Goal: Information Seeking & Learning: Learn about a topic

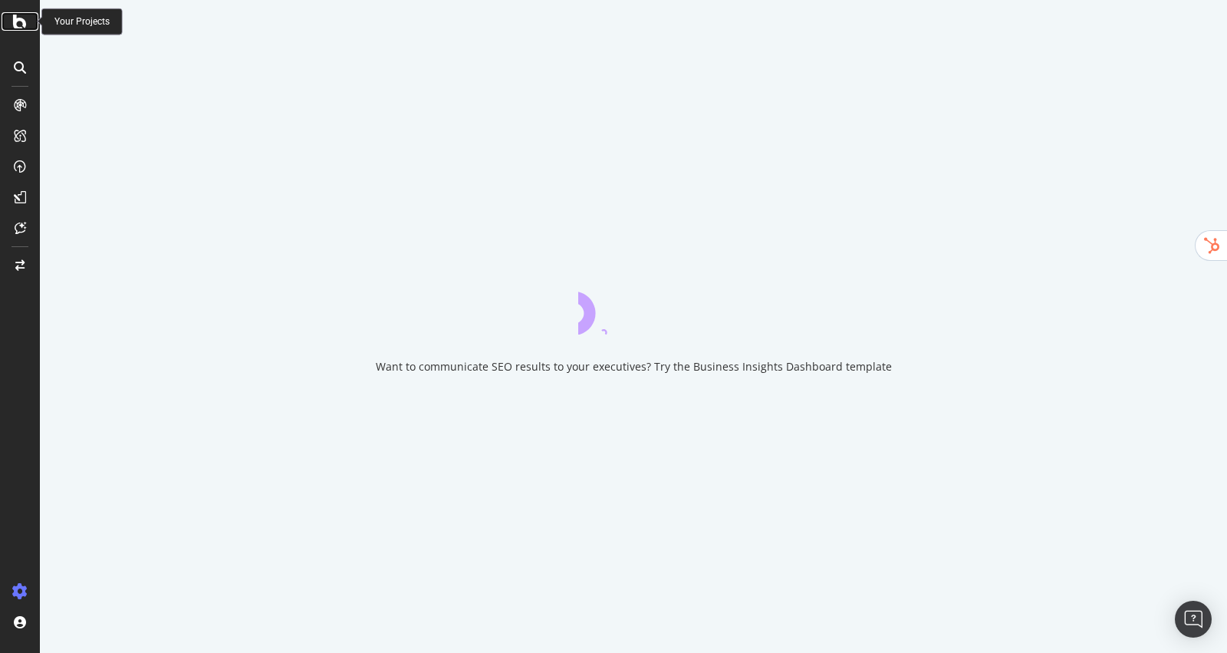
click at [29, 23] on div at bounding box center [20, 21] width 37 height 18
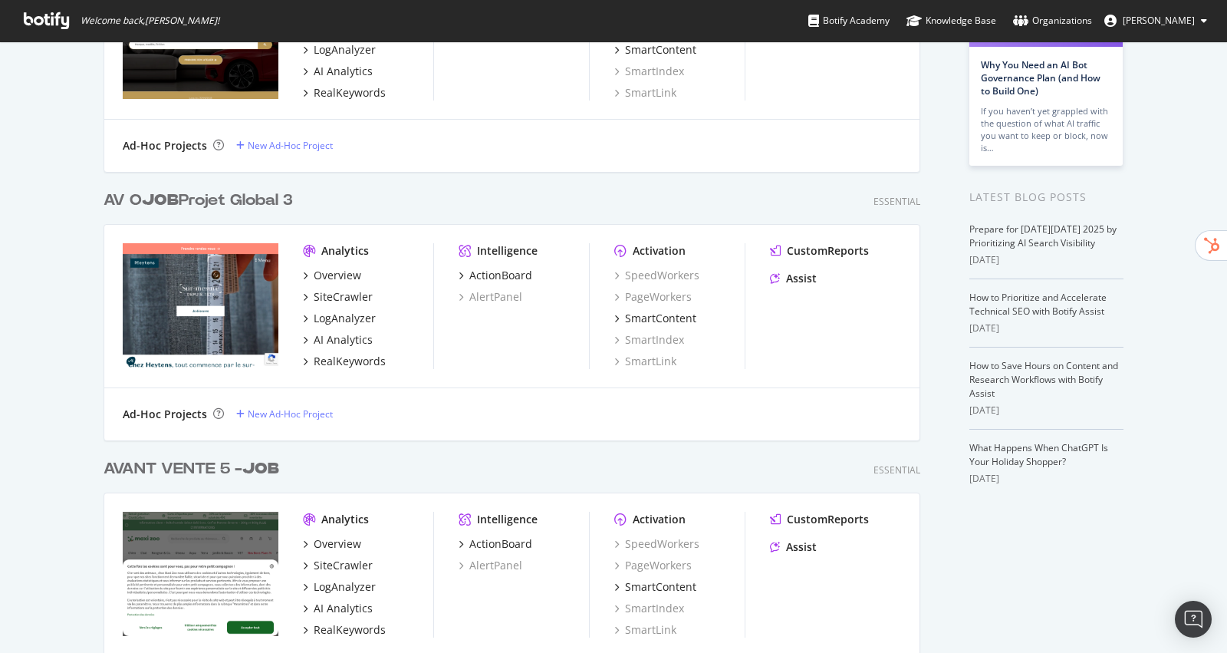
scroll to position [273, 0]
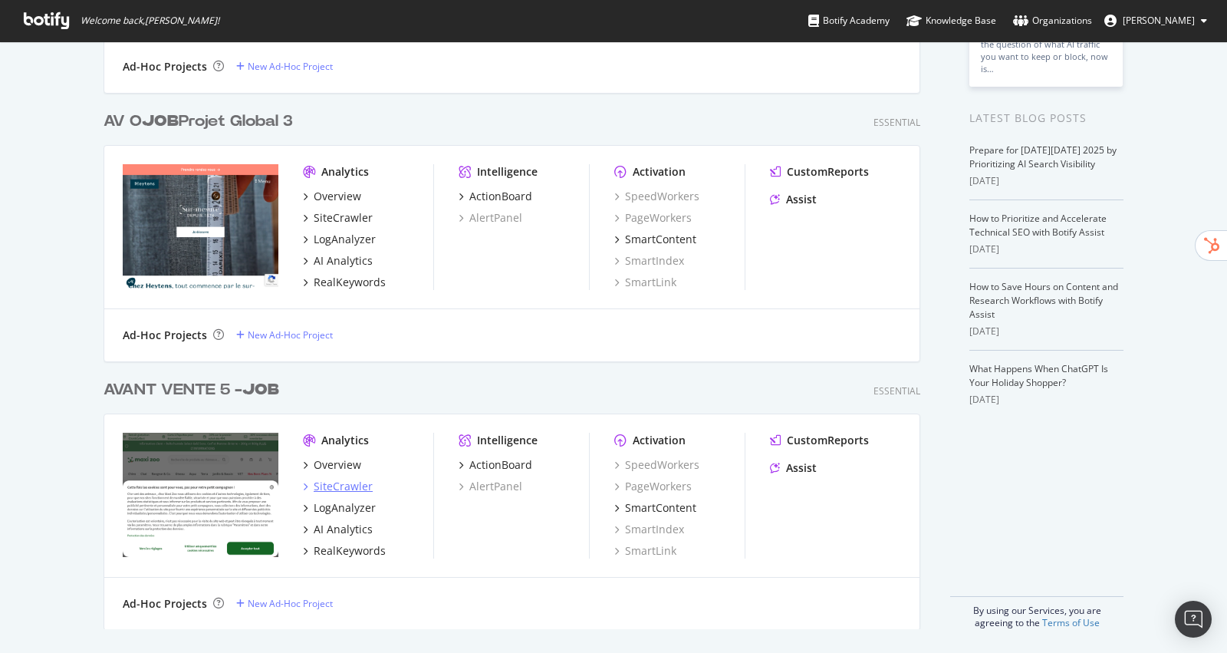
type input "job"
click at [337, 483] on div "SiteCrawler" at bounding box center [343, 486] width 59 height 15
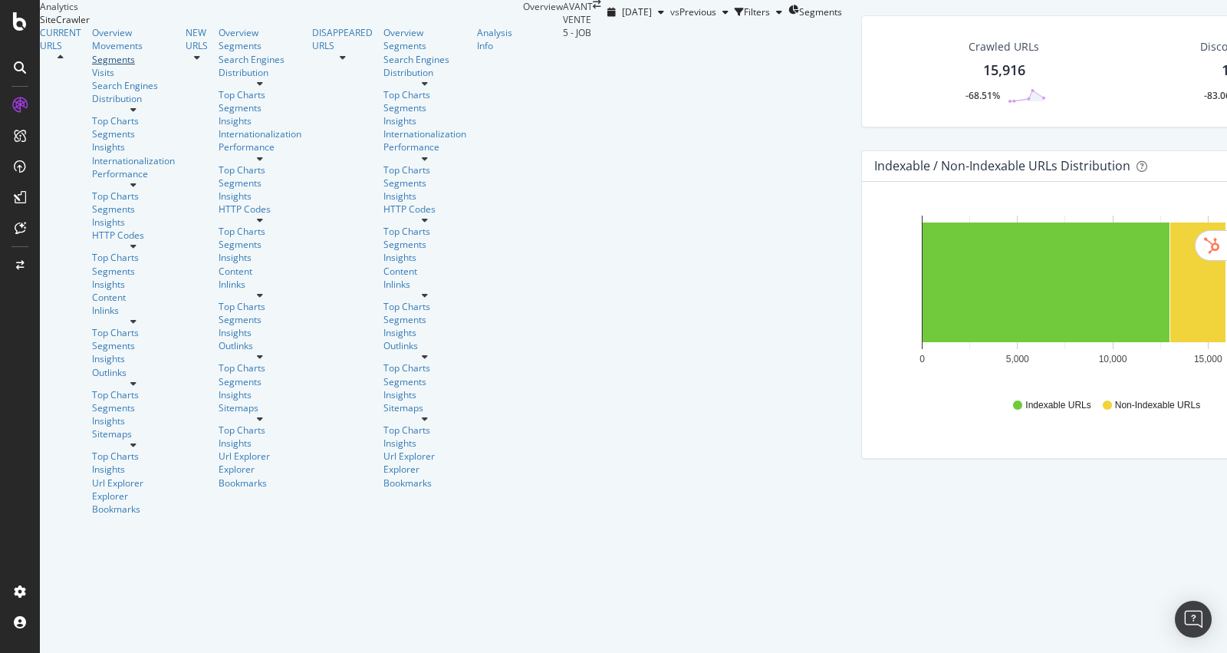
click at [92, 66] on div "Segments" at bounding box center [133, 59] width 83 height 13
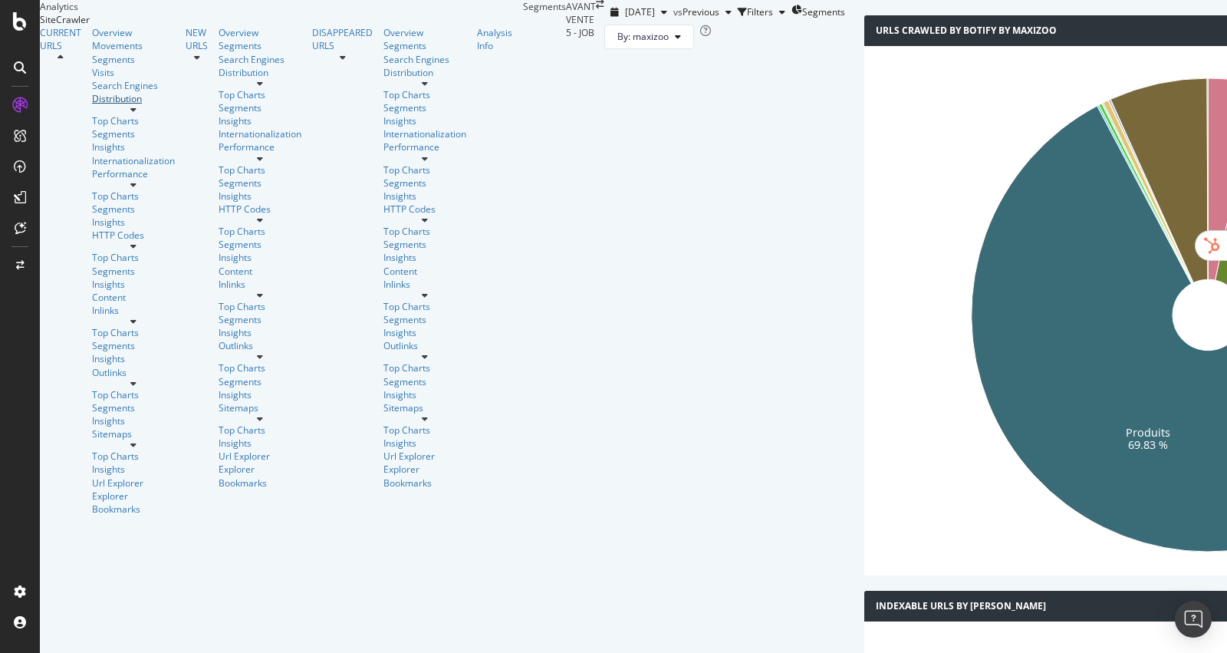
click at [92, 105] on div "Distribution" at bounding box center [133, 98] width 83 height 13
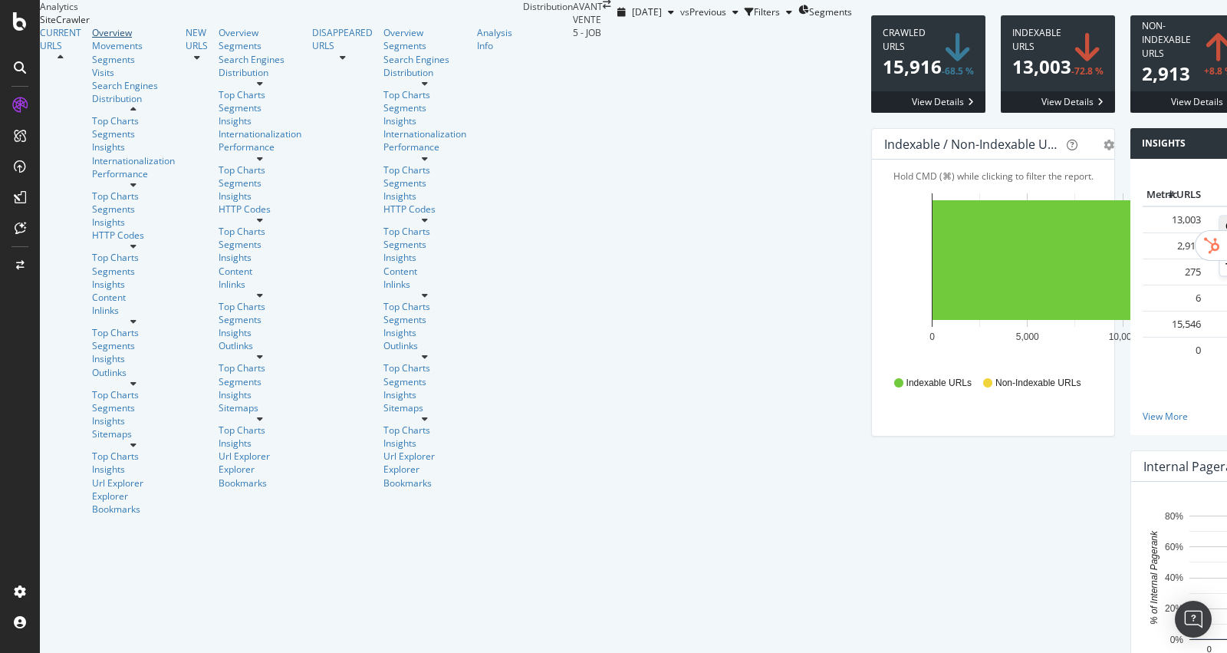
click at [92, 39] on div "Overview" at bounding box center [133, 32] width 83 height 13
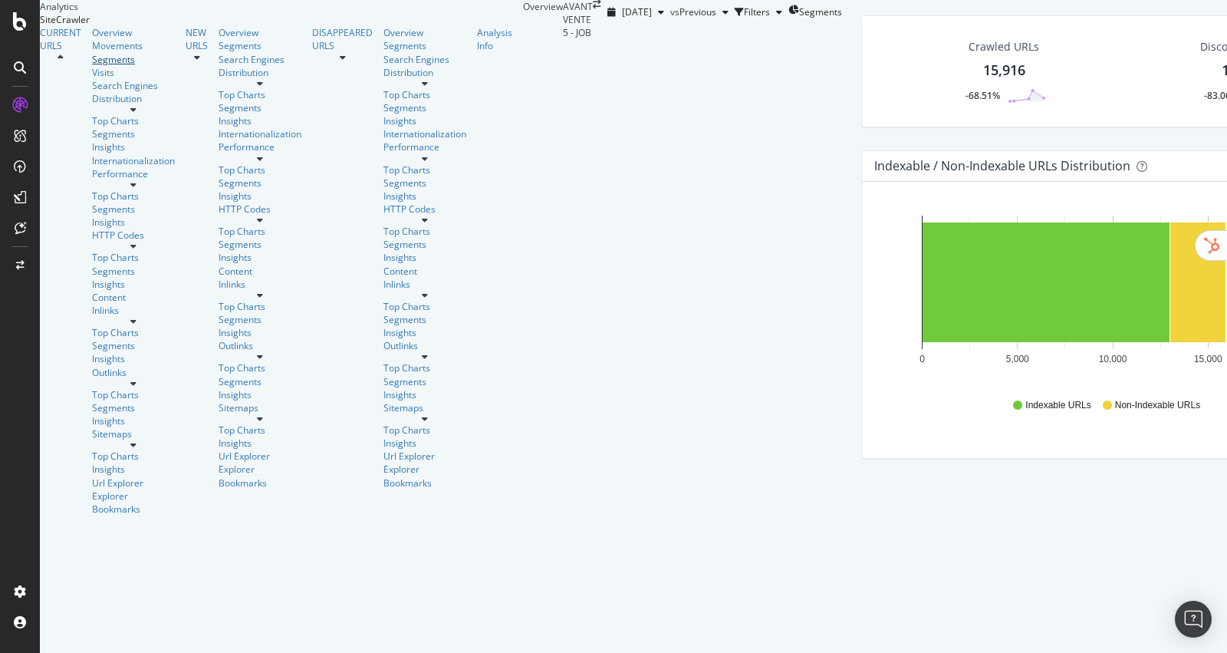
click at [92, 66] on div "Segments" at bounding box center [133, 59] width 83 height 13
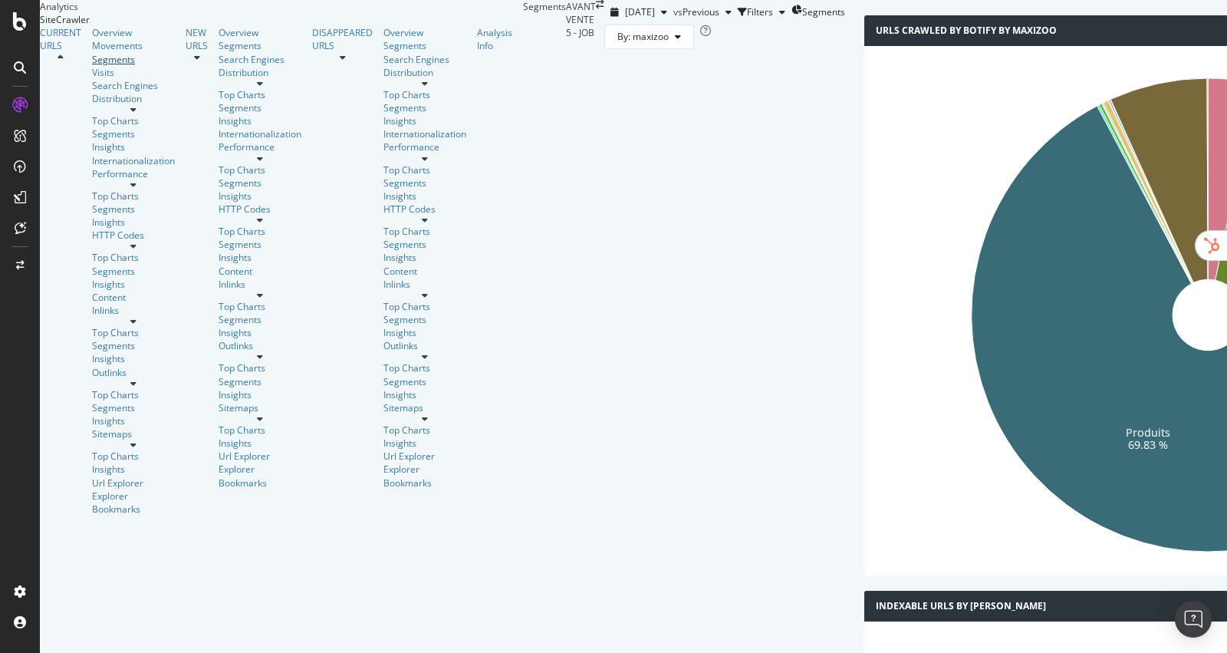
scroll to position [106, 0]
click at [625, 18] on span "[DATE]" at bounding box center [640, 11] width 30 height 13
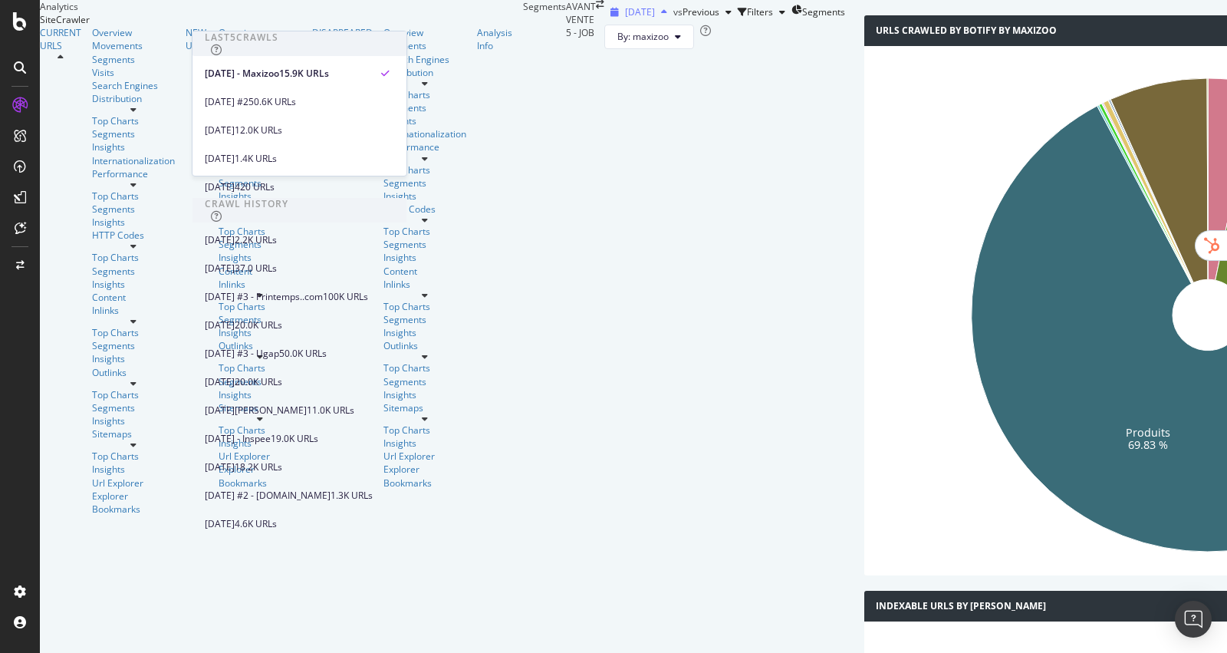
click at [625, 18] on span "[DATE]" at bounding box center [640, 11] width 30 height 13
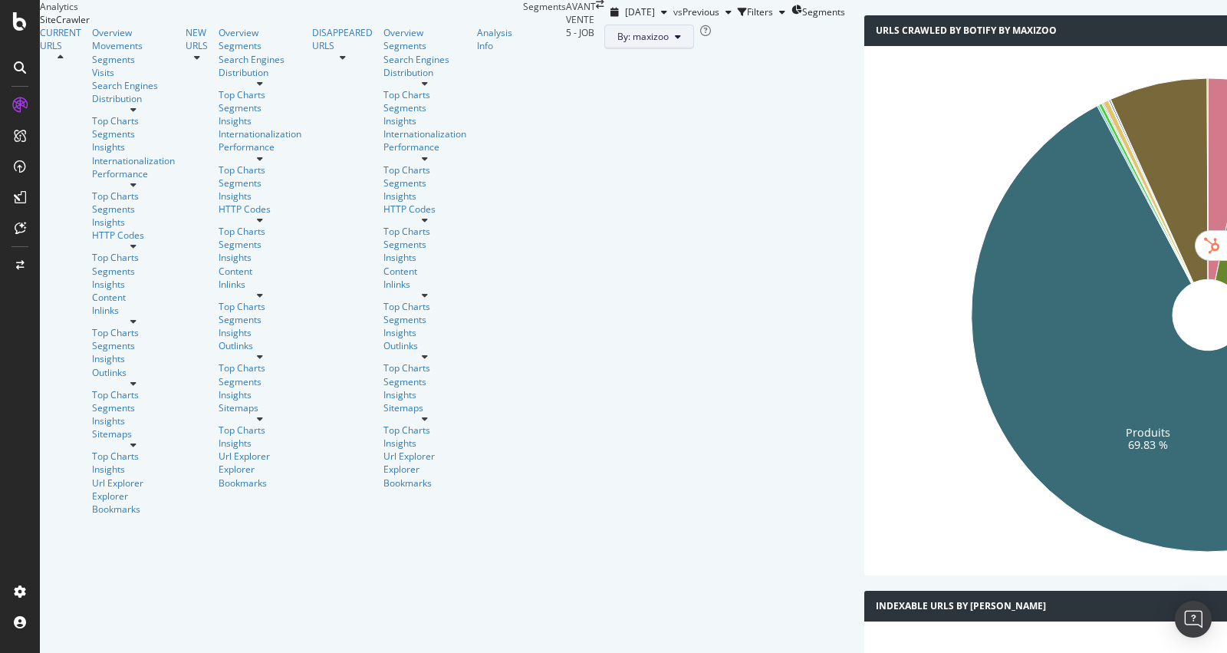
click at [605, 49] on button "By: maxizoo" at bounding box center [650, 37] width 90 height 25
click at [664, 49] on div "By: maxizoo" at bounding box center [725, 37] width 241 height 25
click at [92, 105] on div "Distribution" at bounding box center [133, 98] width 83 height 13
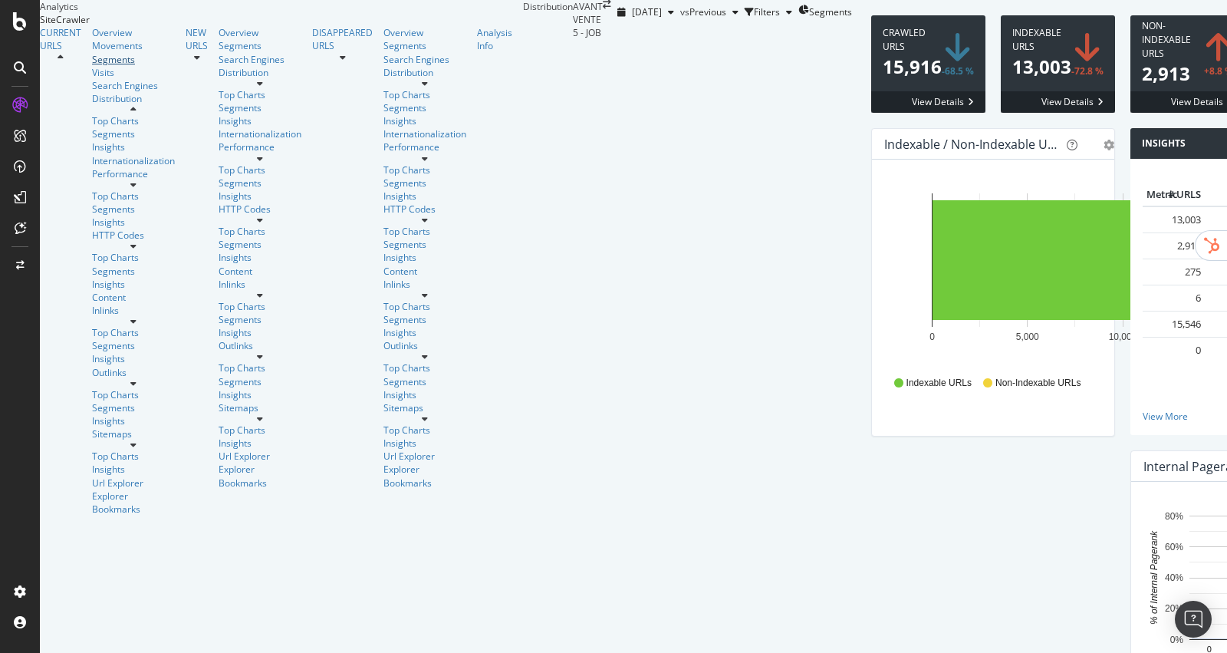
drag, startPoint x: 74, startPoint y: 147, endPoint x: 276, endPoint y: 151, distance: 202.6
click at [92, 66] on div "Segments" at bounding box center [133, 59] width 83 height 13
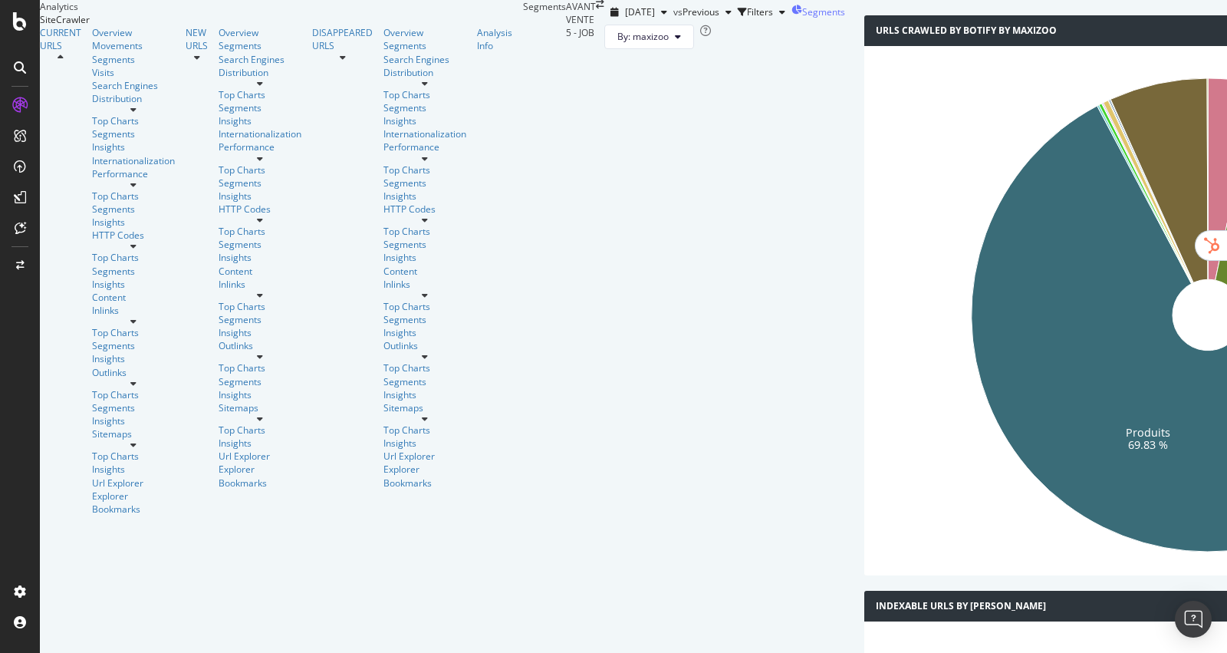
click at [802, 18] on span "Segments" at bounding box center [823, 11] width 43 height 13
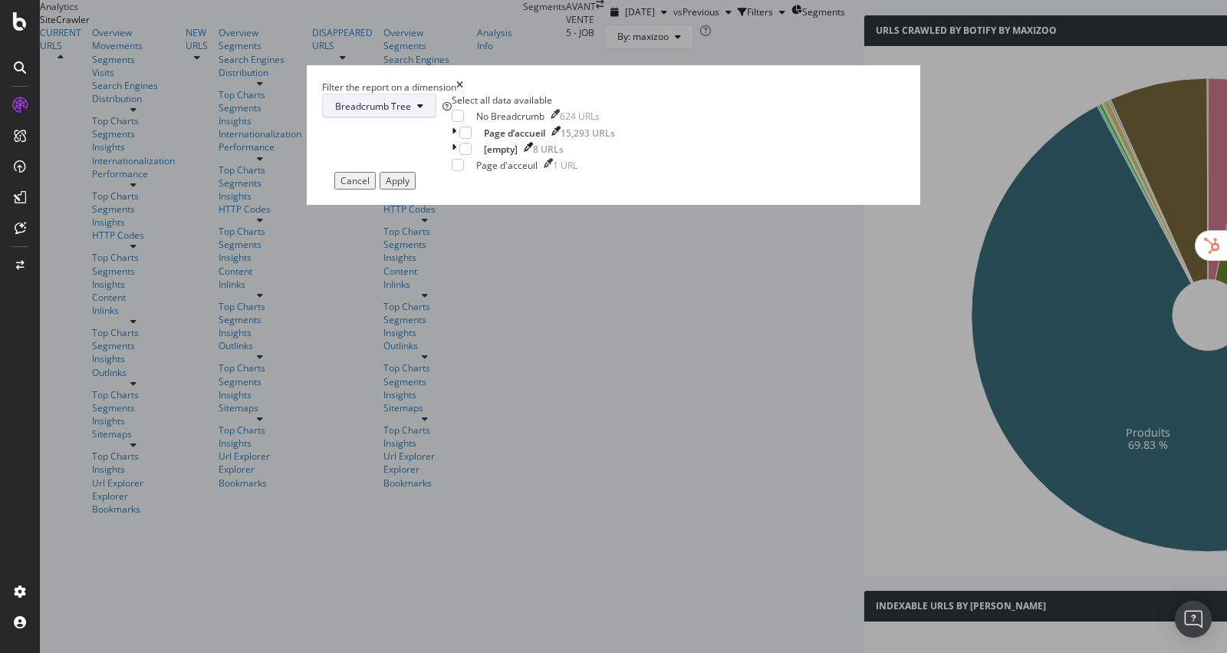
click at [411, 113] on span "Breadcrumb Tree" at bounding box center [373, 106] width 76 height 13
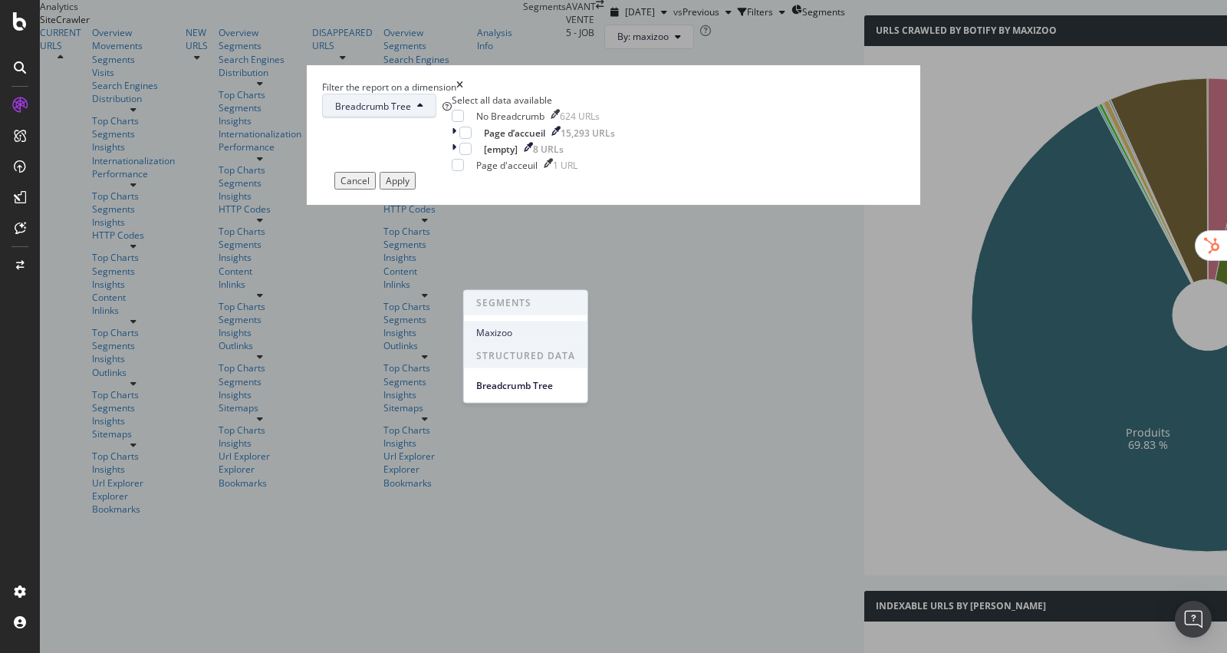
click at [532, 330] on span "Maxizoo" at bounding box center [525, 332] width 99 height 14
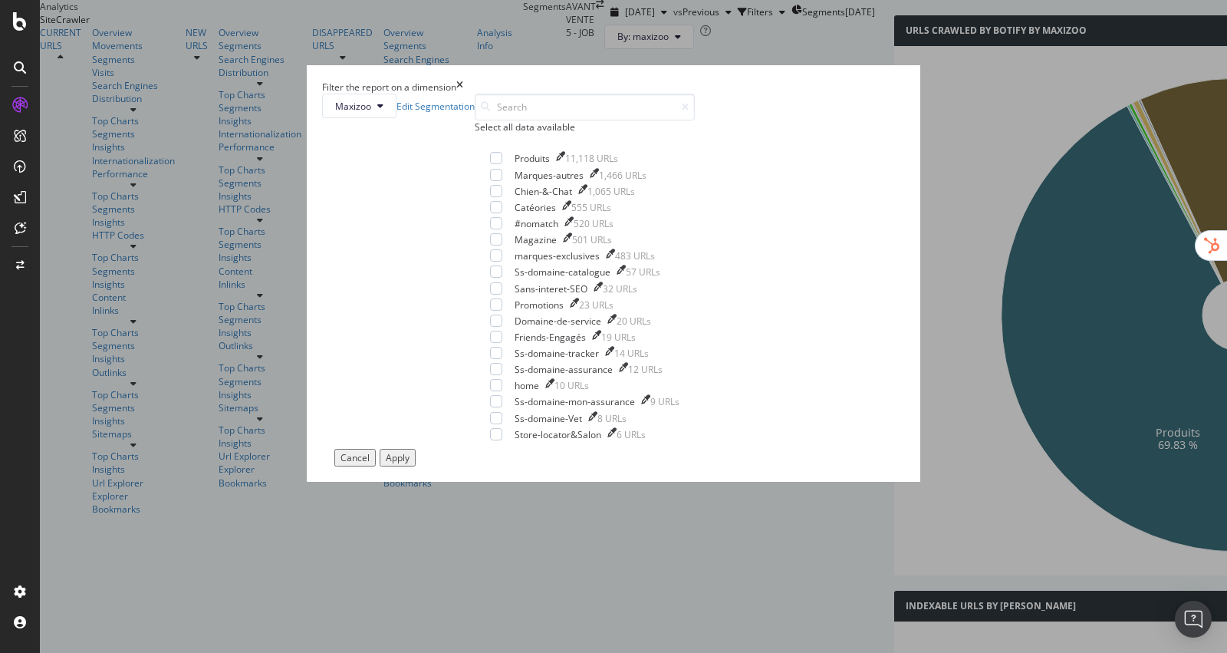
click at [497, 133] on div "Select all data available" at bounding box center [585, 126] width 220 height 13
click at [410, 464] on div "Apply" at bounding box center [398, 457] width 24 height 13
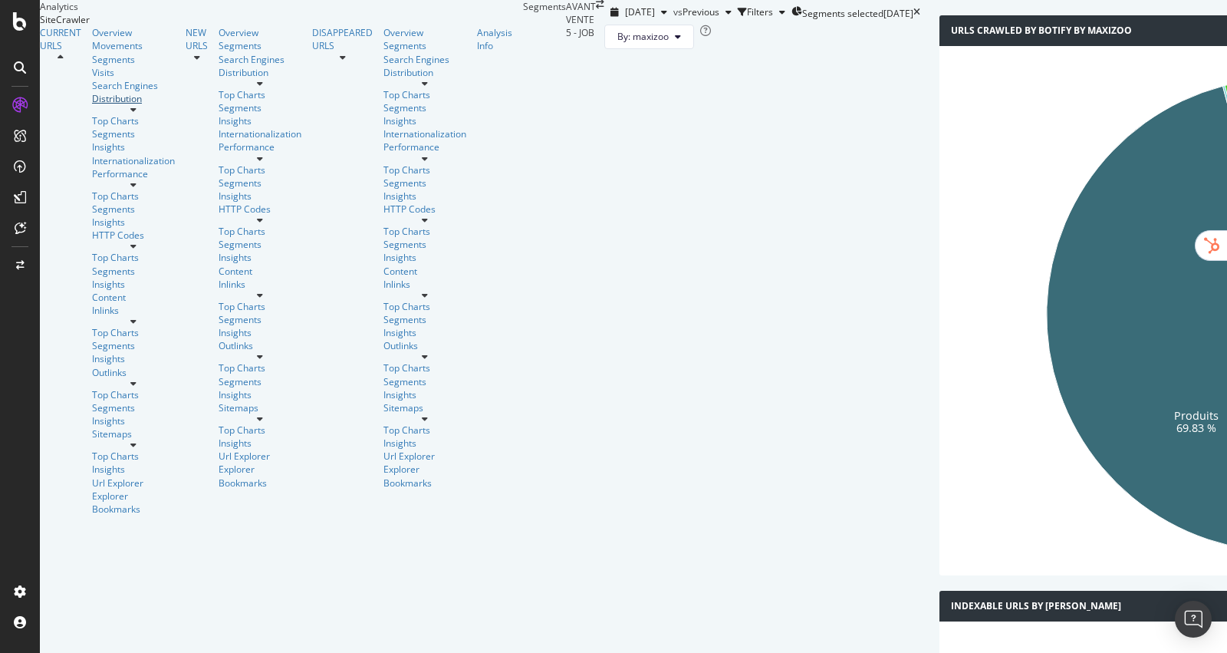
click at [92, 105] on div "Distribution" at bounding box center [133, 98] width 83 height 13
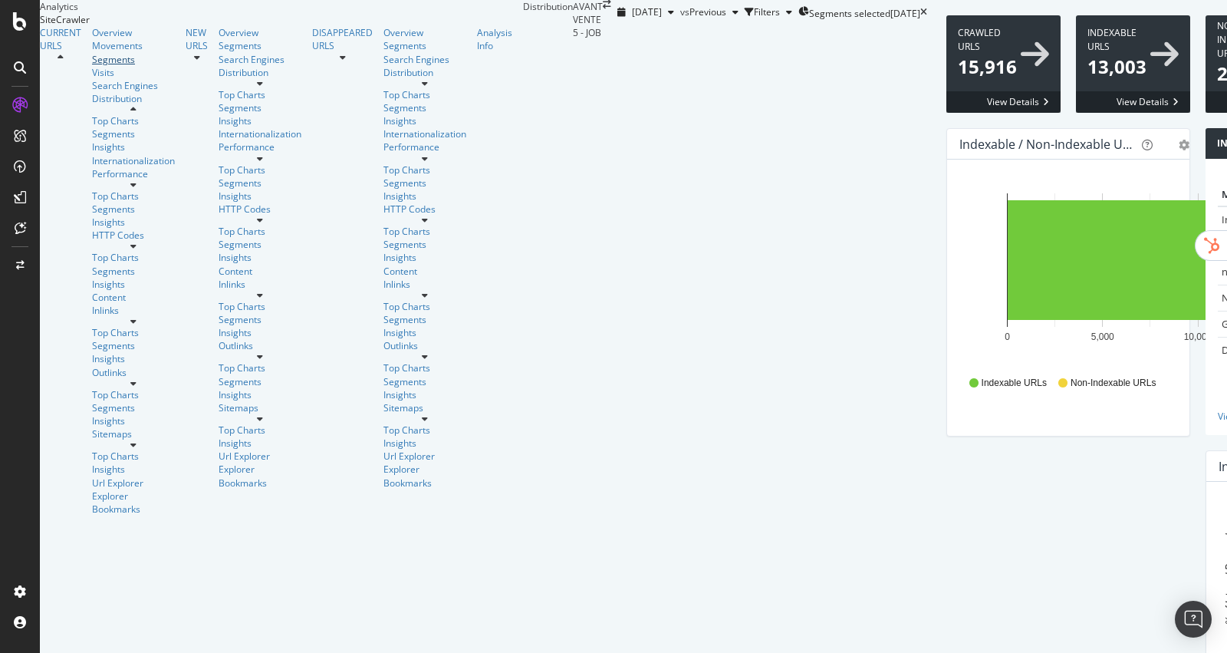
click at [92, 66] on div "Segments" at bounding box center [133, 59] width 83 height 13
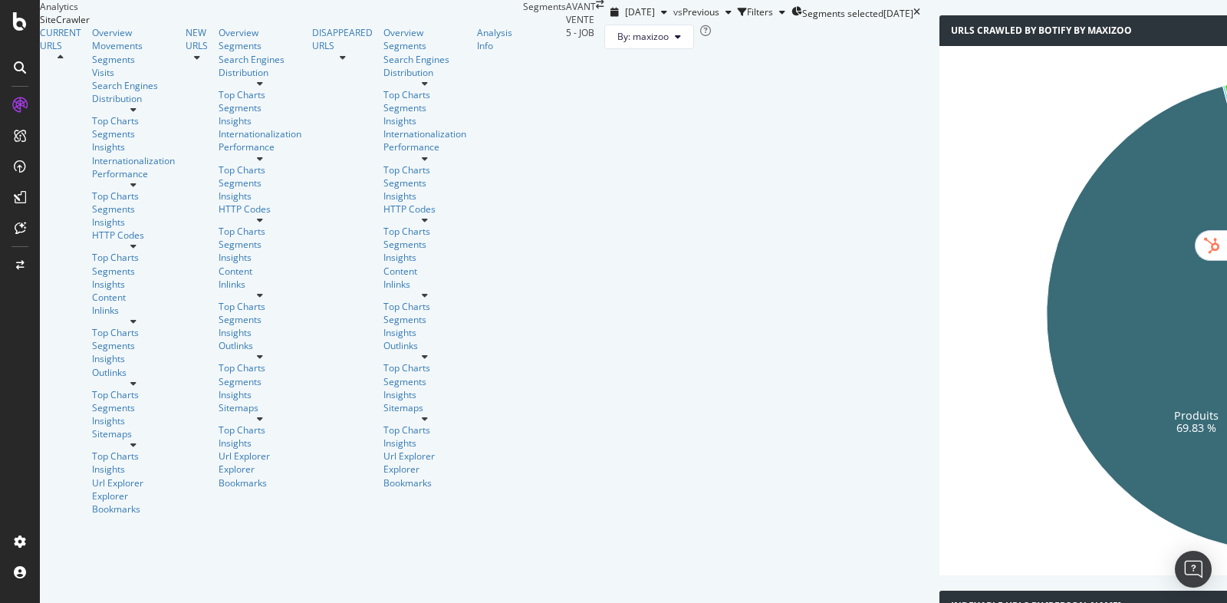
scroll to position [124, 0]
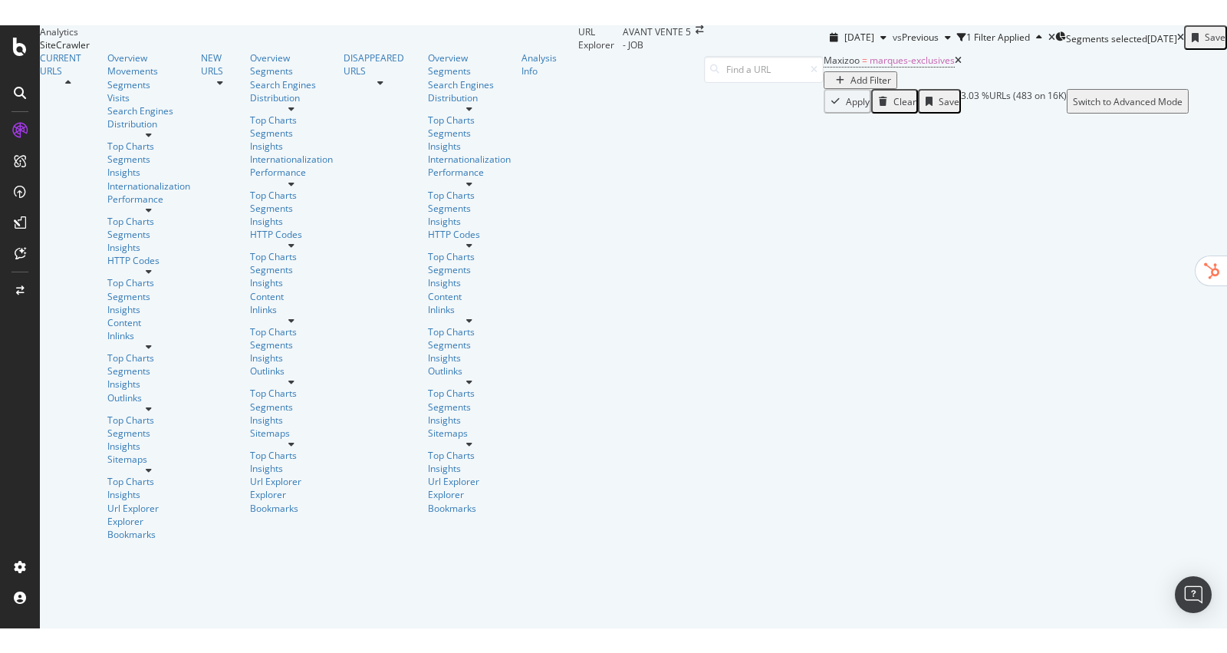
scroll to position [947, 0]
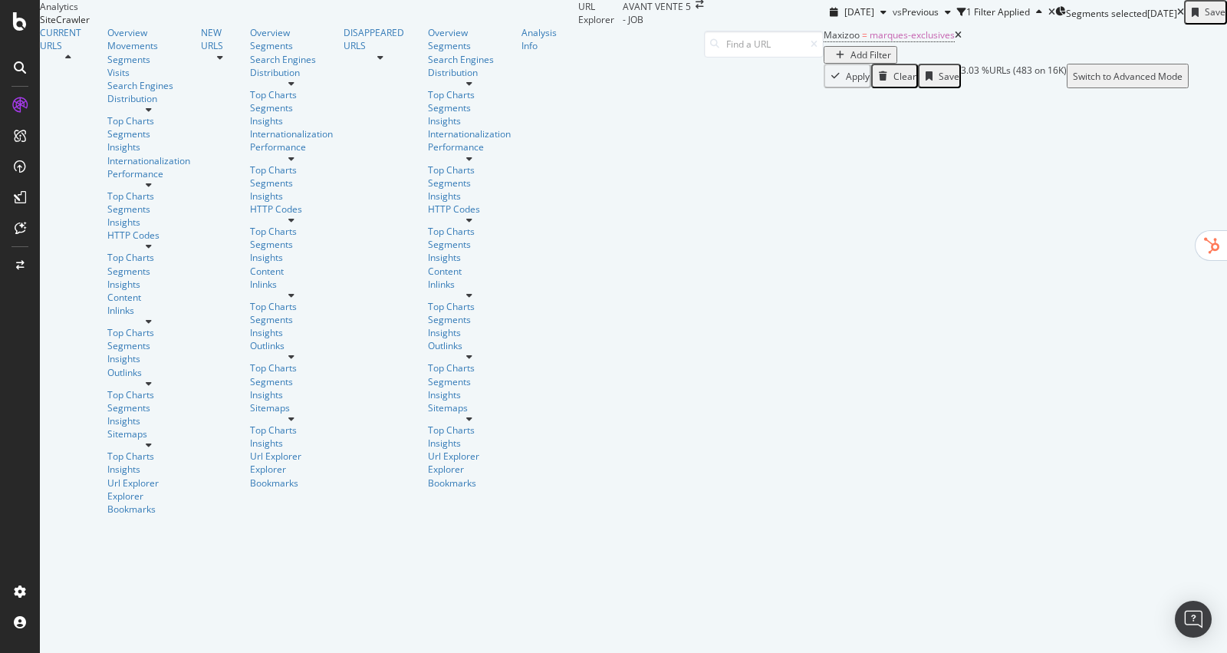
click at [107, 39] on div "Overview" at bounding box center [148, 32] width 83 height 13
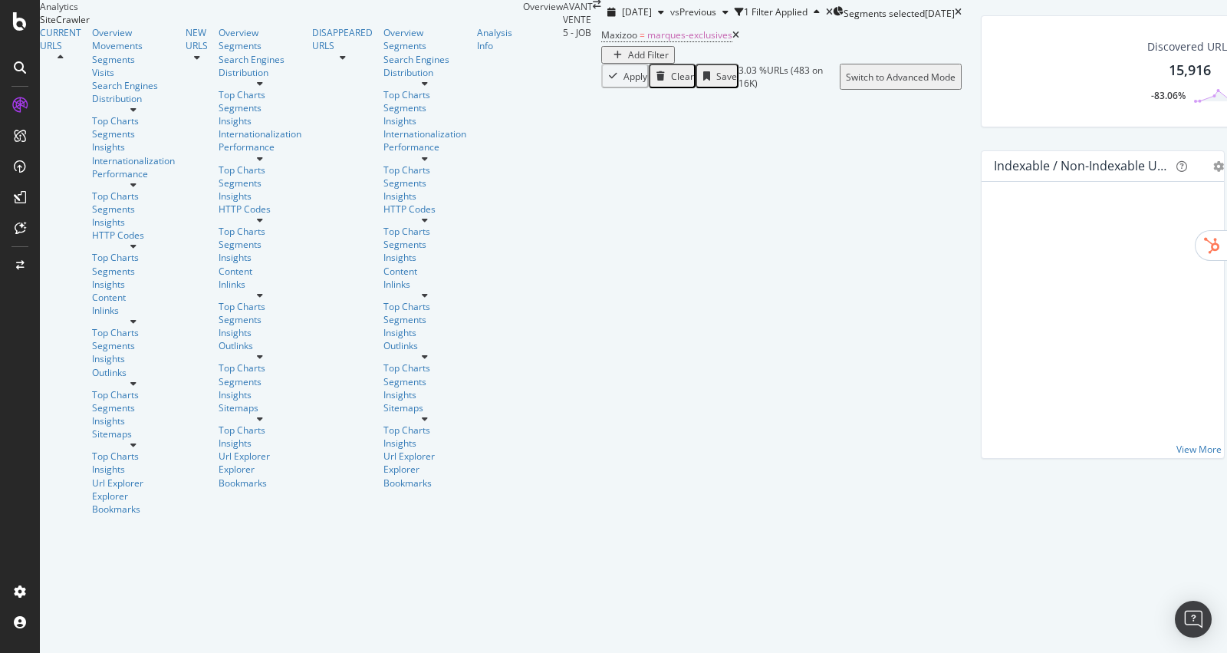
click at [733, 40] on icon at bounding box center [736, 35] width 7 height 9
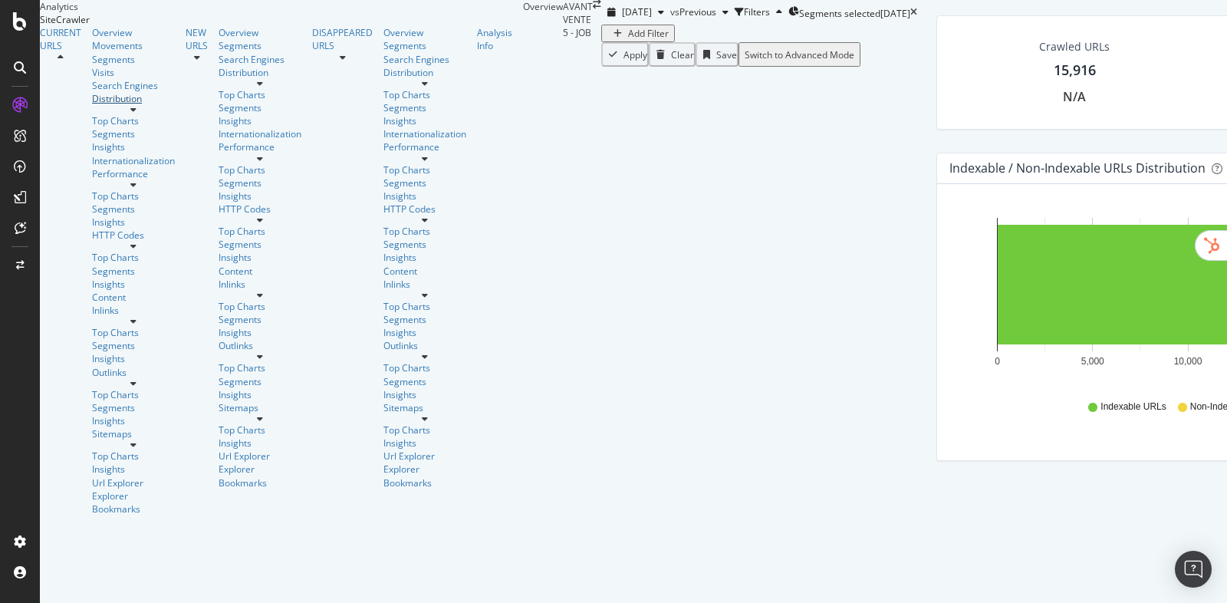
click at [92, 105] on div "Distribution" at bounding box center [133, 98] width 83 height 13
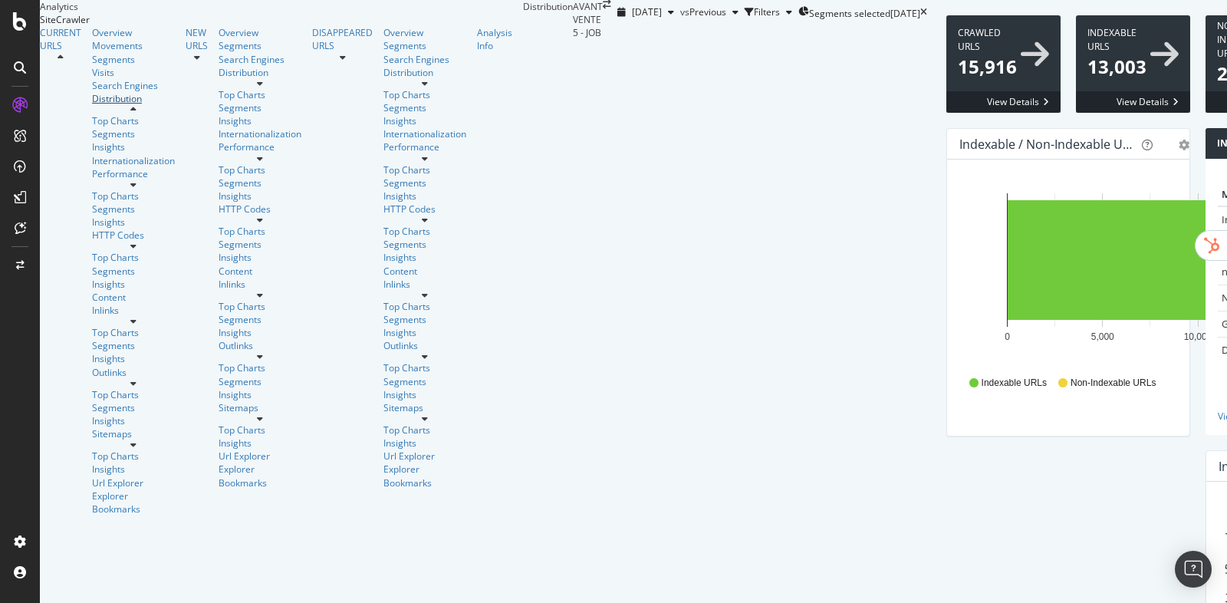
scroll to position [497, 0]
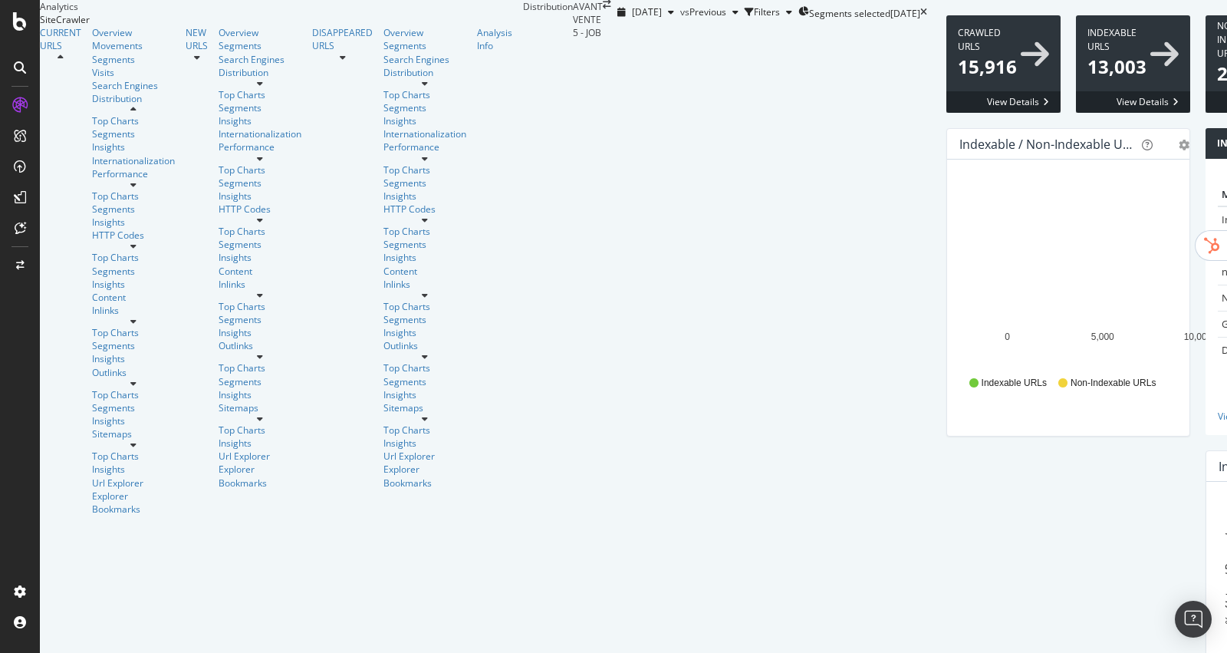
scroll to position [0, 0]
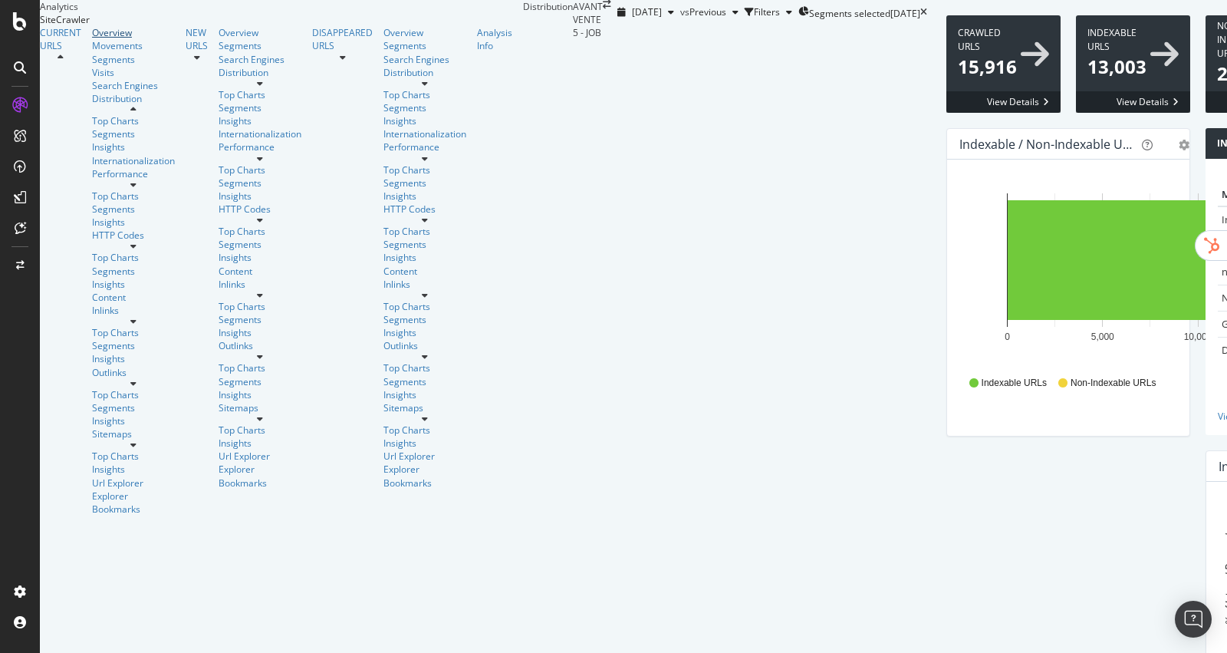
click at [93, 39] on link "Overview" at bounding box center [133, 32] width 83 height 13
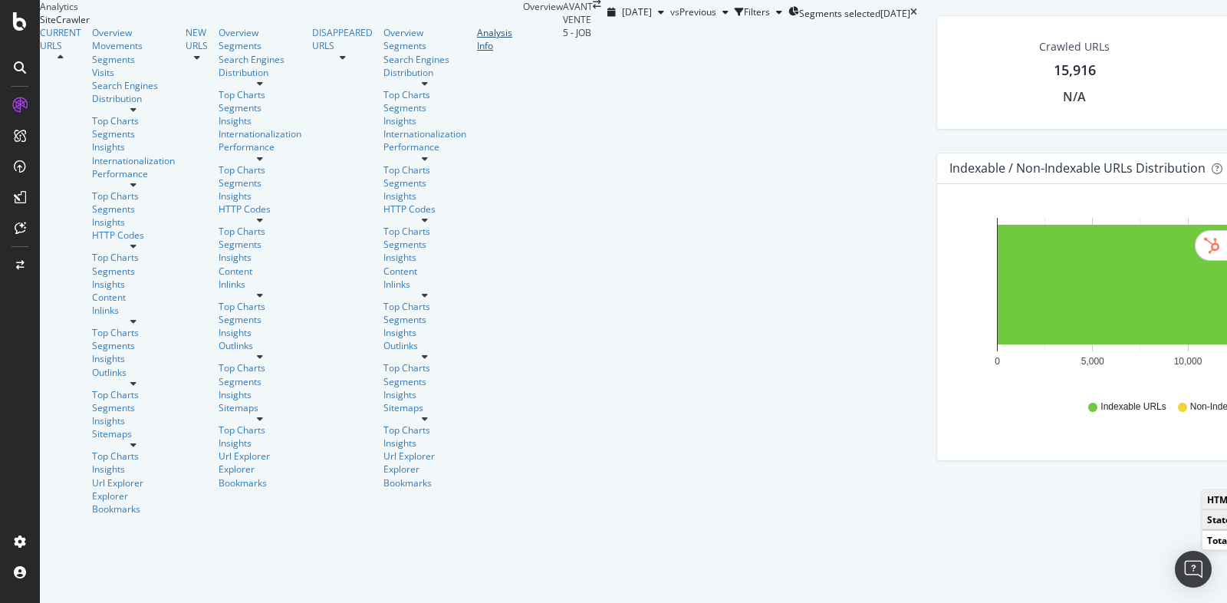
click at [477, 52] on div "Analysis Info" at bounding box center [494, 39] width 35 height 26
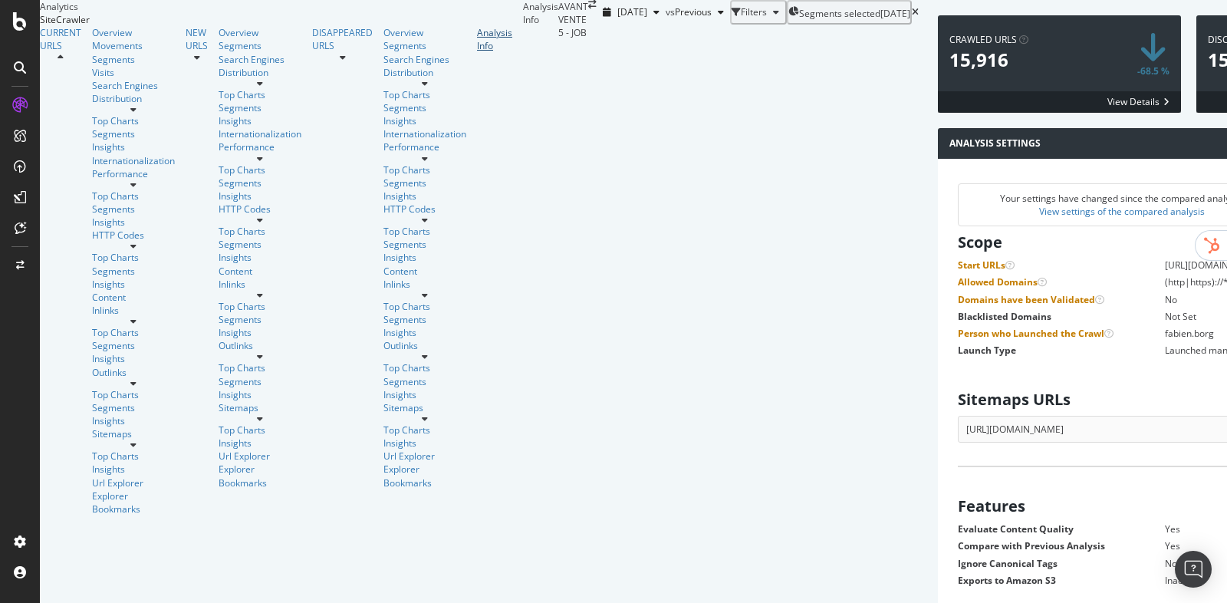
scroll to position [129, 0]
drag, startPoint x: 418, startPoint y: 216, endPoint x: 544, endPoint y: 216, distance: 125.8
drag, startPoint x: 383, startPoint y: 229, endPoint x: 579, endPoint y: 232, distance: 196.4
click at [958, 259] on dl "Start URLs https://www.maxizoo.fr Allowed Domains (http|https)://*.maxizoo.fr (…" at bounding box center [1195, 308] width 475 height 98
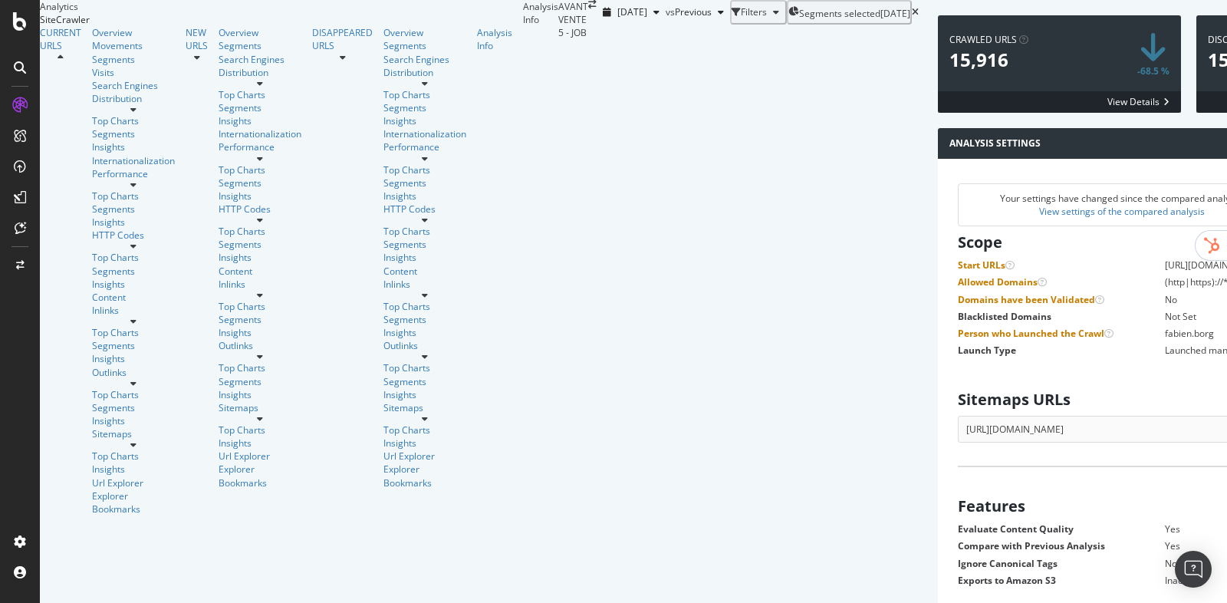
drag, startPoint x: 917, startPoint y: 216, endPoint x: 838, endPoint y: 216, distance: 78.2
click at [92, 39] on div "Overview" at bounding box center [133, 32] width 83 height 13
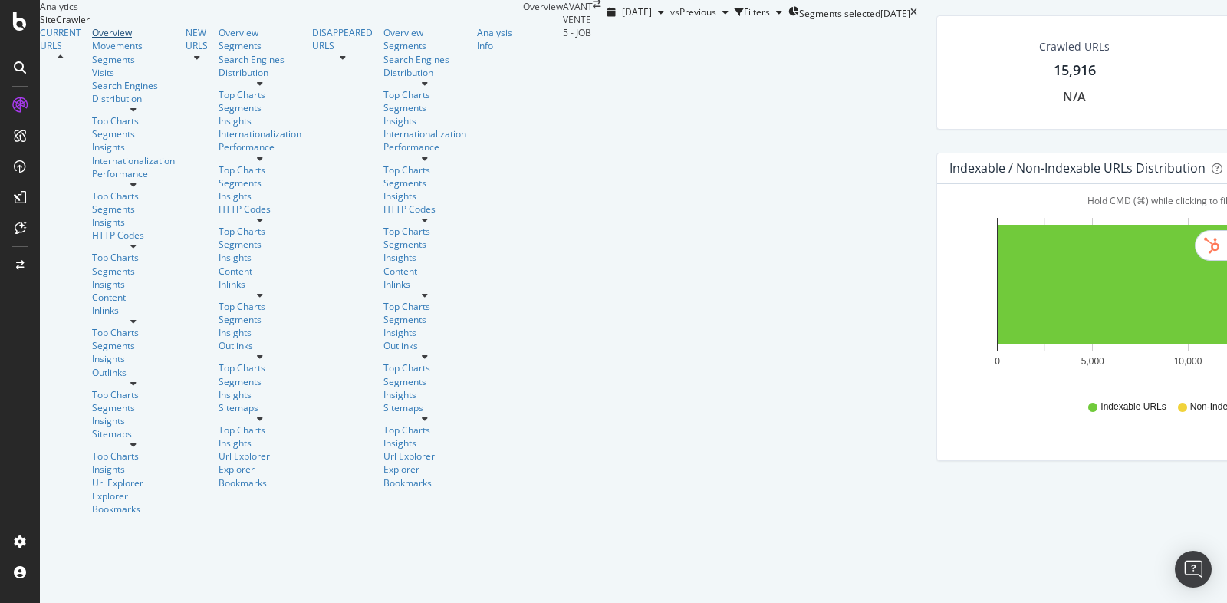
scroll to position [486, 0]
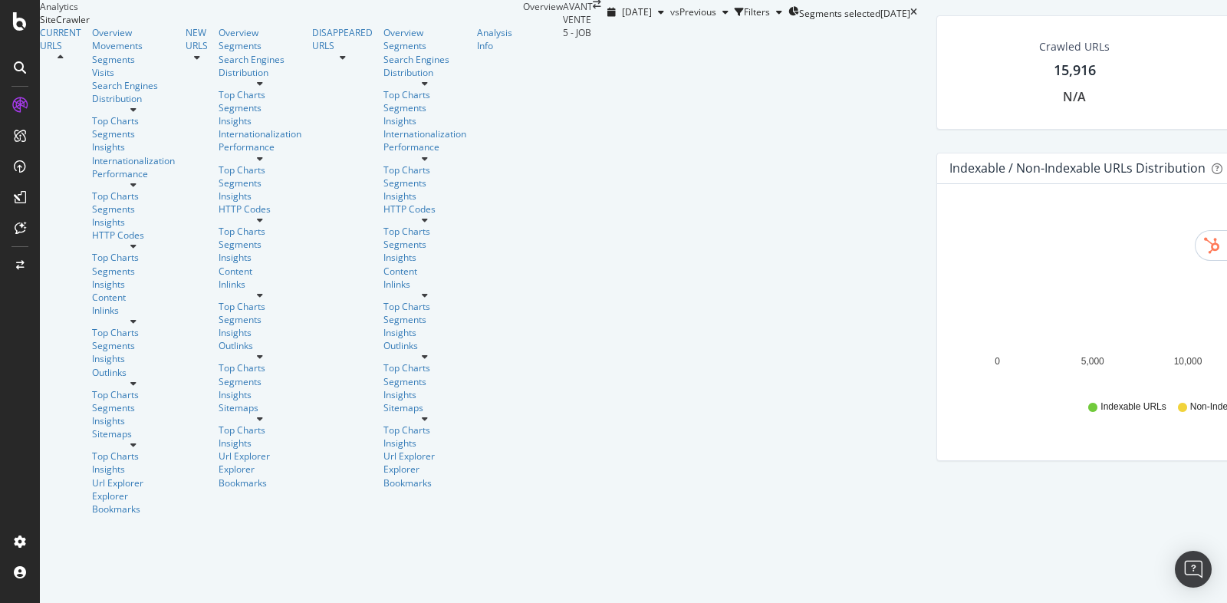
scroll to position [516, 0]
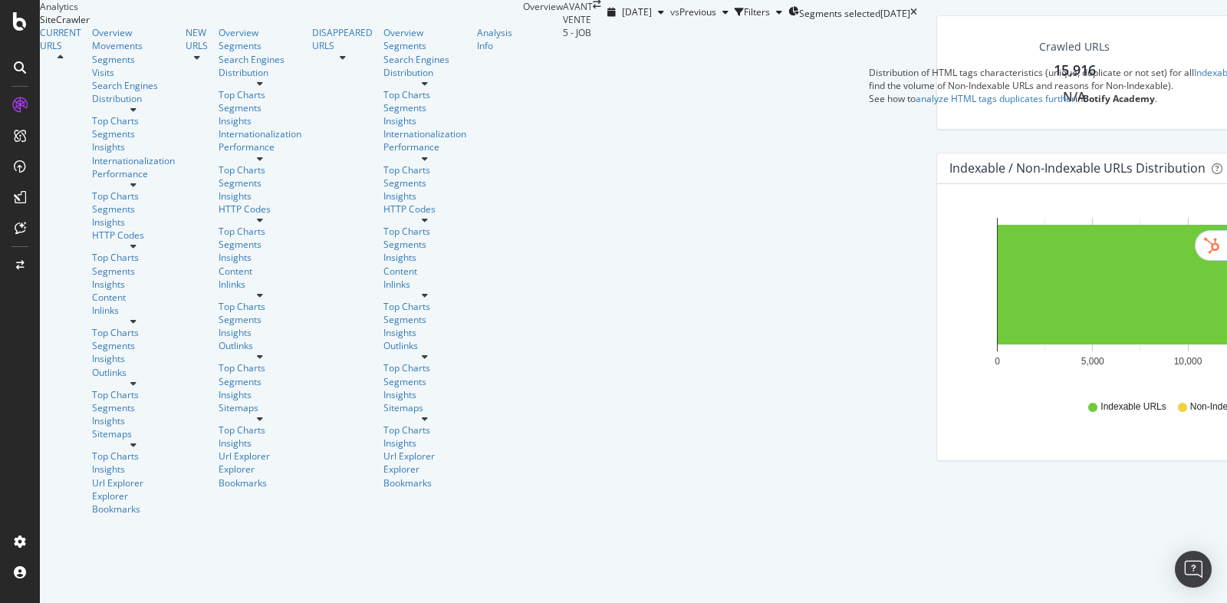
drag, startPoint x: 719, startPoint y: 55, endPoint x: 1006, endPoint y: 64, distance: 287.8
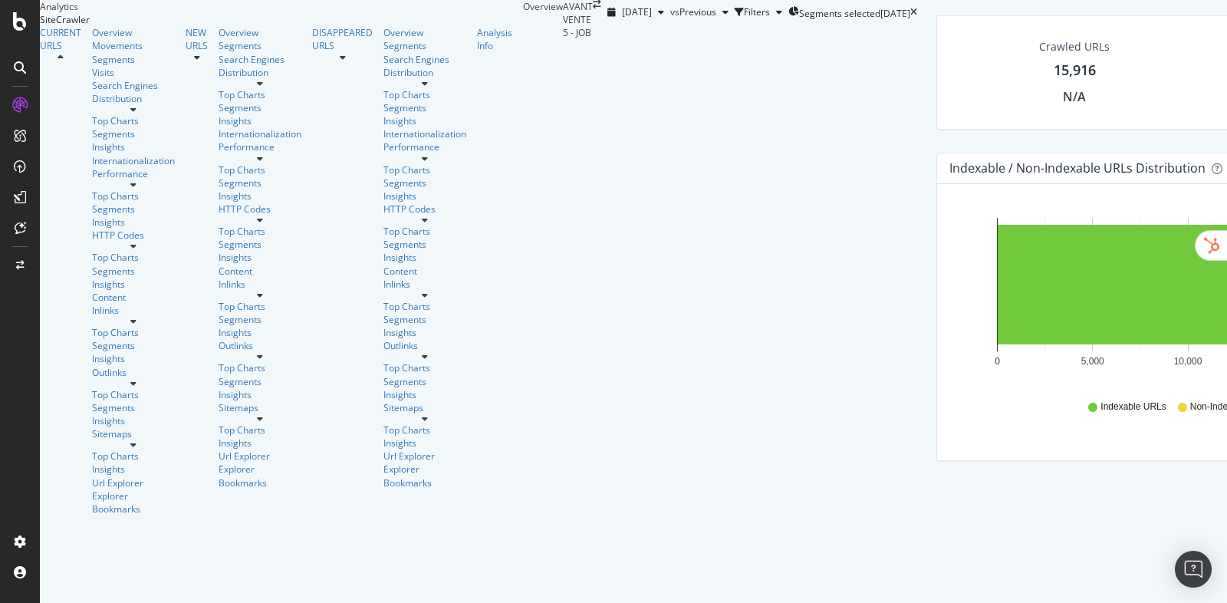
scroll to position [1389, 0]
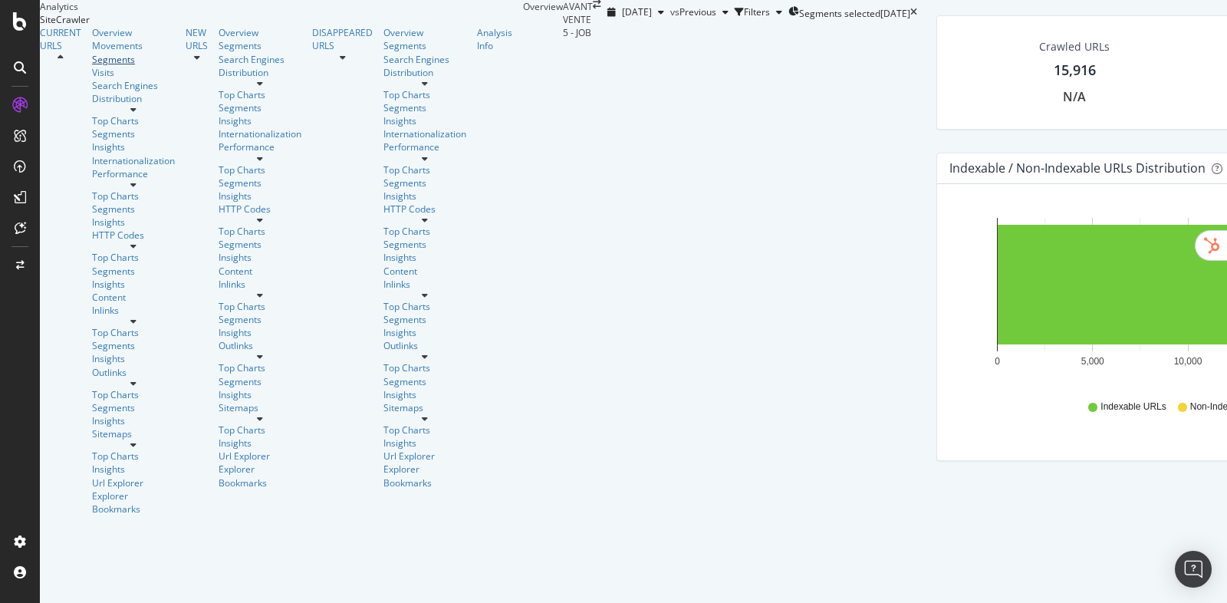
click at [92, 66] on div "Segments" at bounding box center [133, 59] width 83 height 13
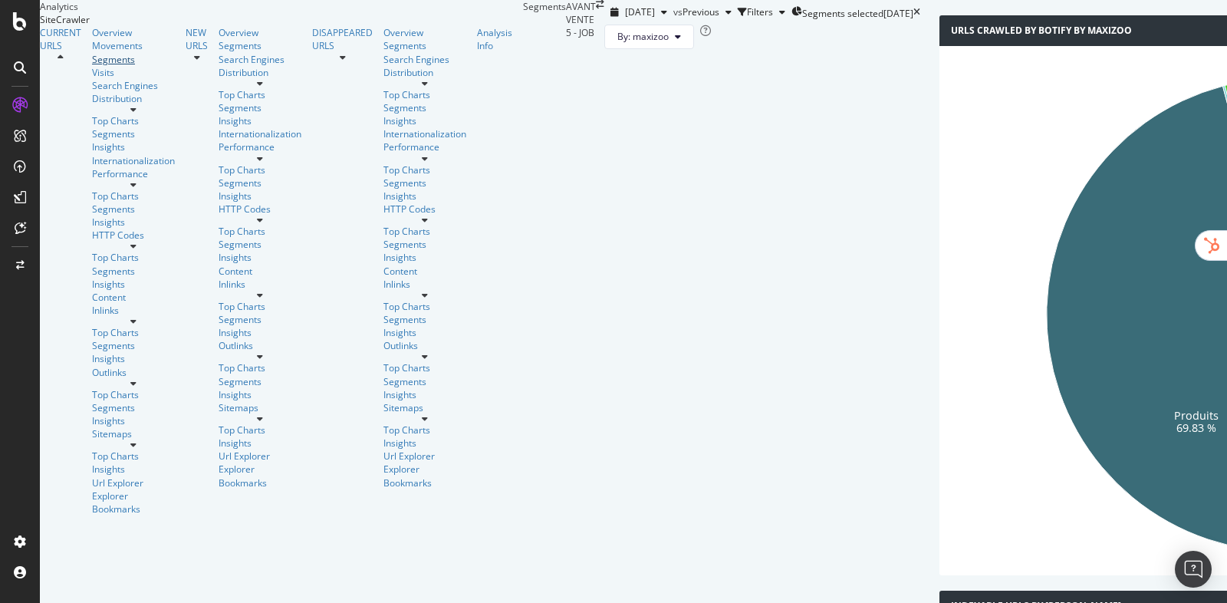
scroll to position [100, 0]
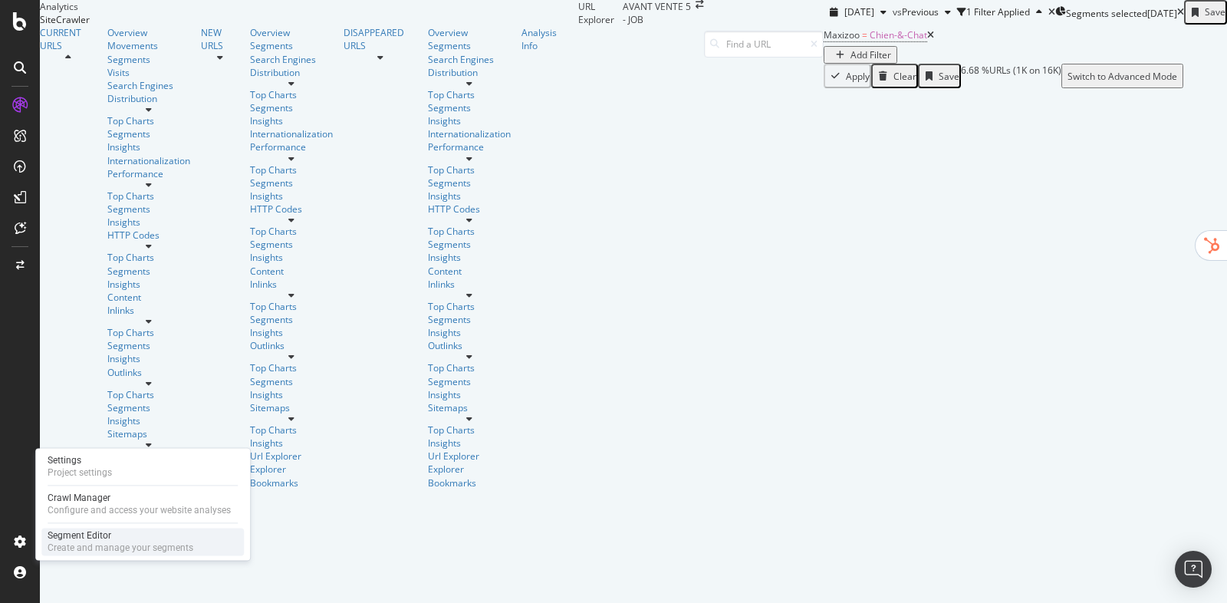
click at [68, 534] on div "Segment Editor" at bounding box center [121, 535] width 146 height 12
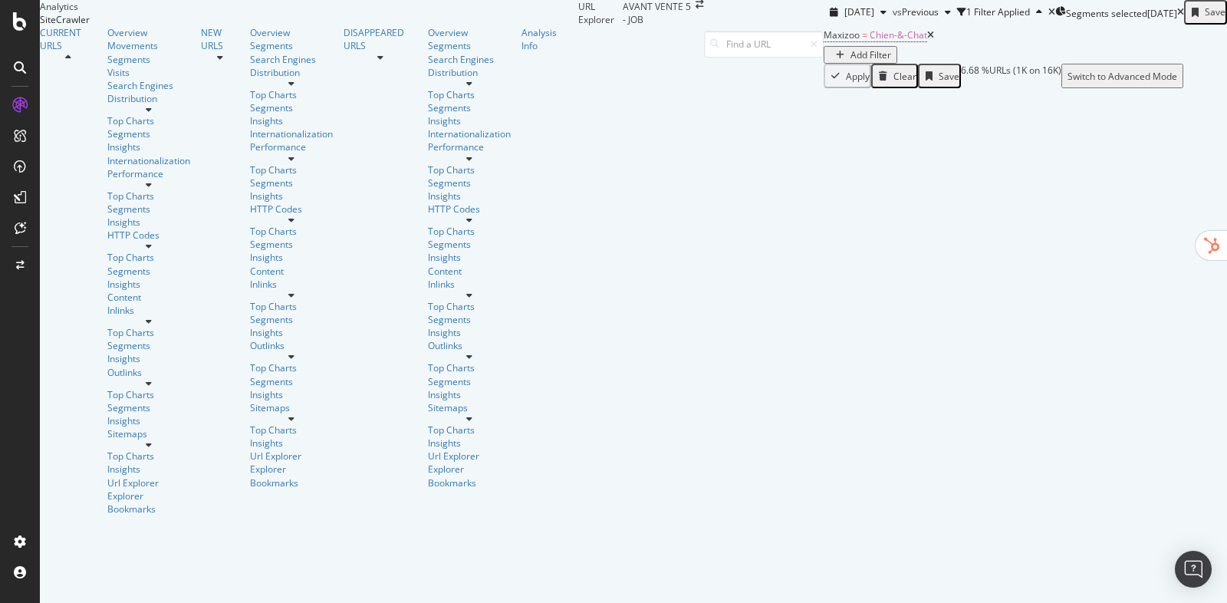
click at [927, 40] on icon at bounding box center [930, 35] width 7 height 9
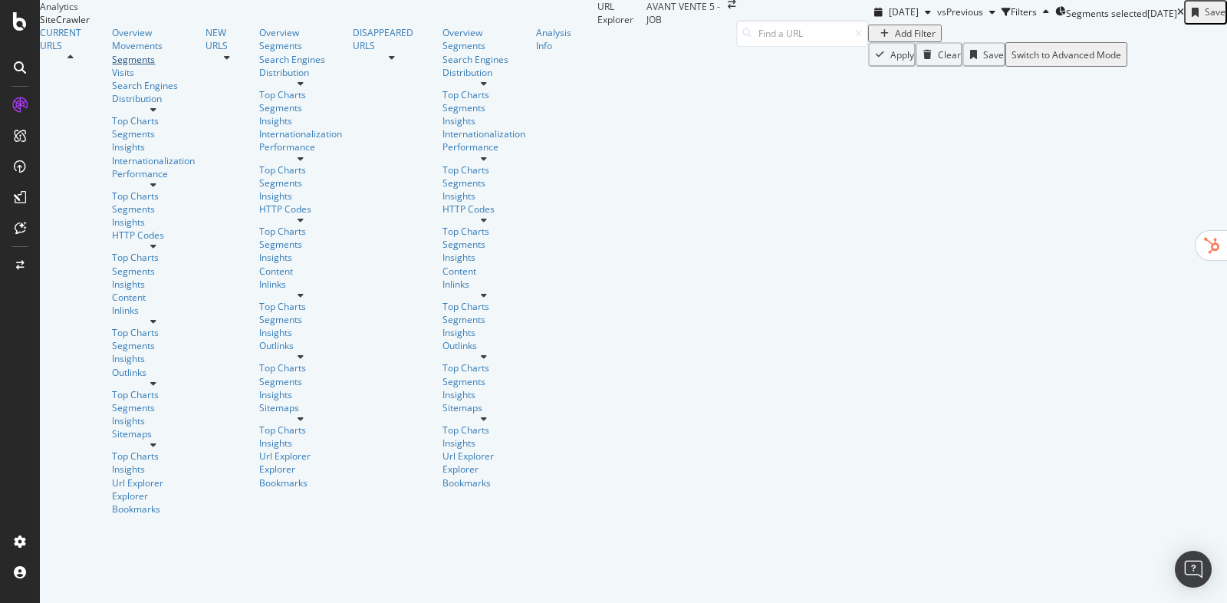
click at [112, 66] on div "Segments" at bounding box center [153, 59] width 83 height 13
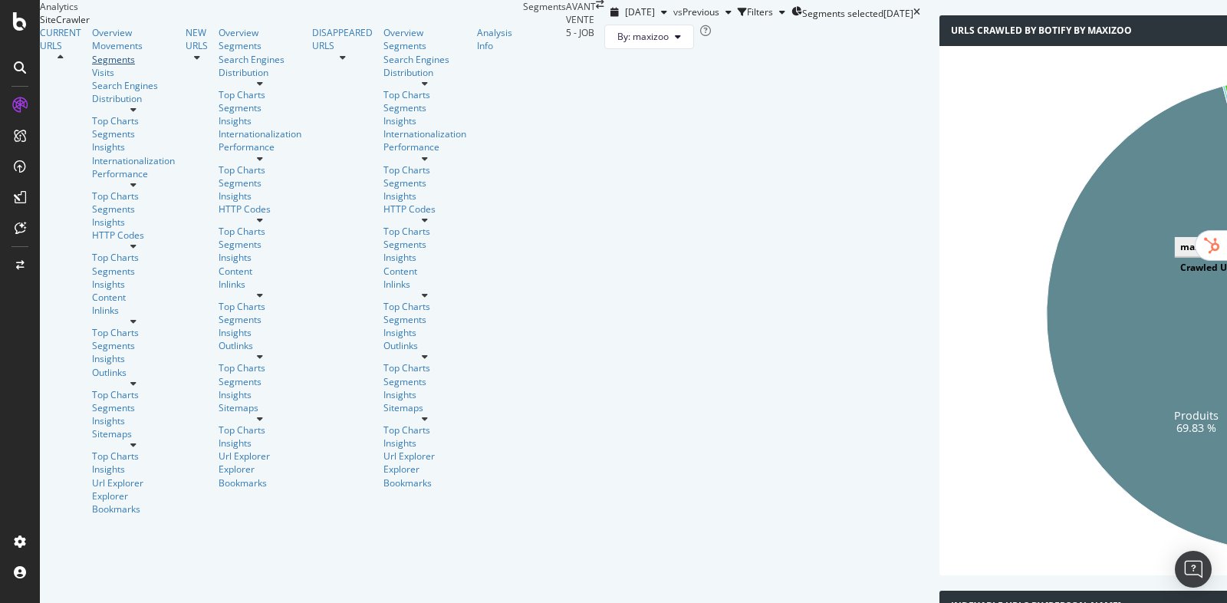
scroll to position [121, 0]
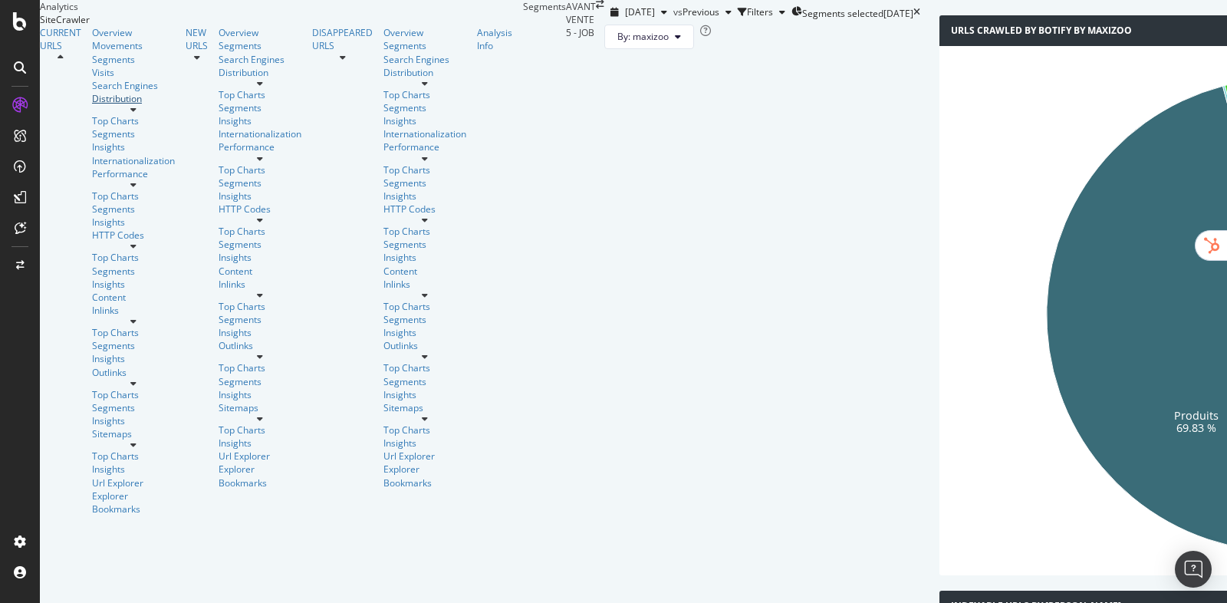
click at [92, 105] on div "Distribution" at bounding box center [133, 98] width 83 height 13
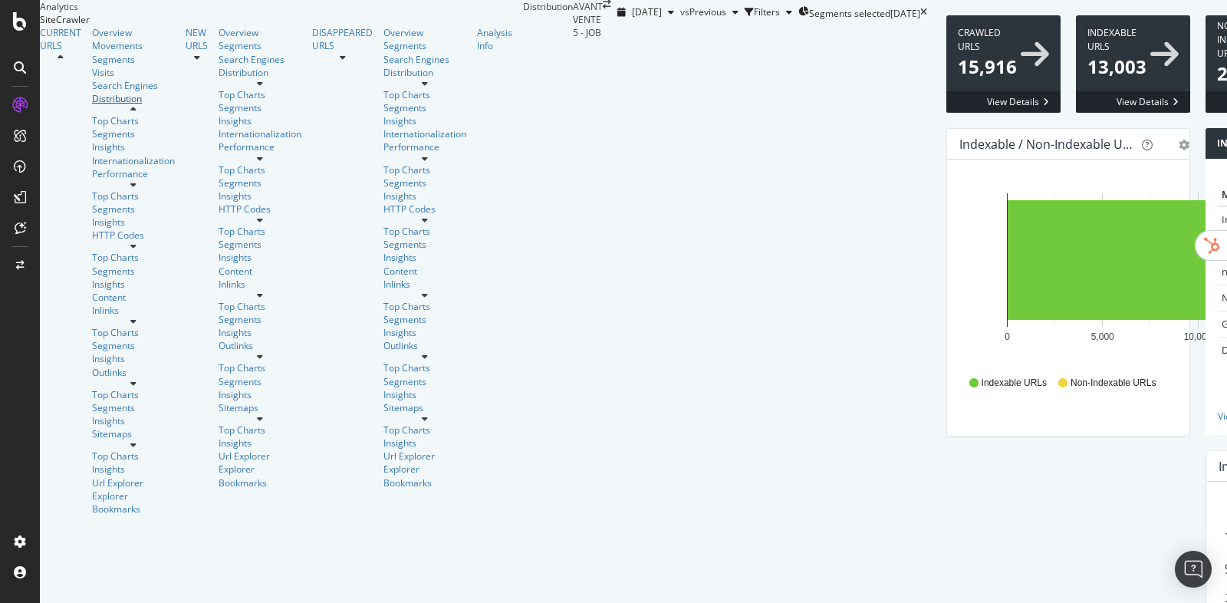
scroll to position [2242, 0]
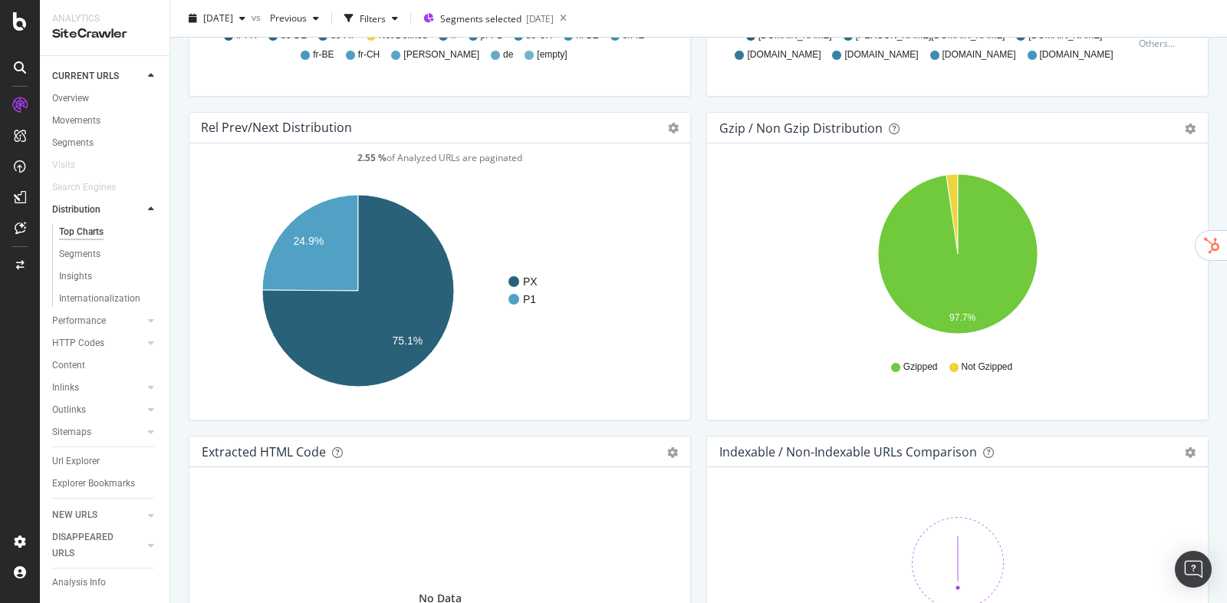
scroll to position [2242, 0]
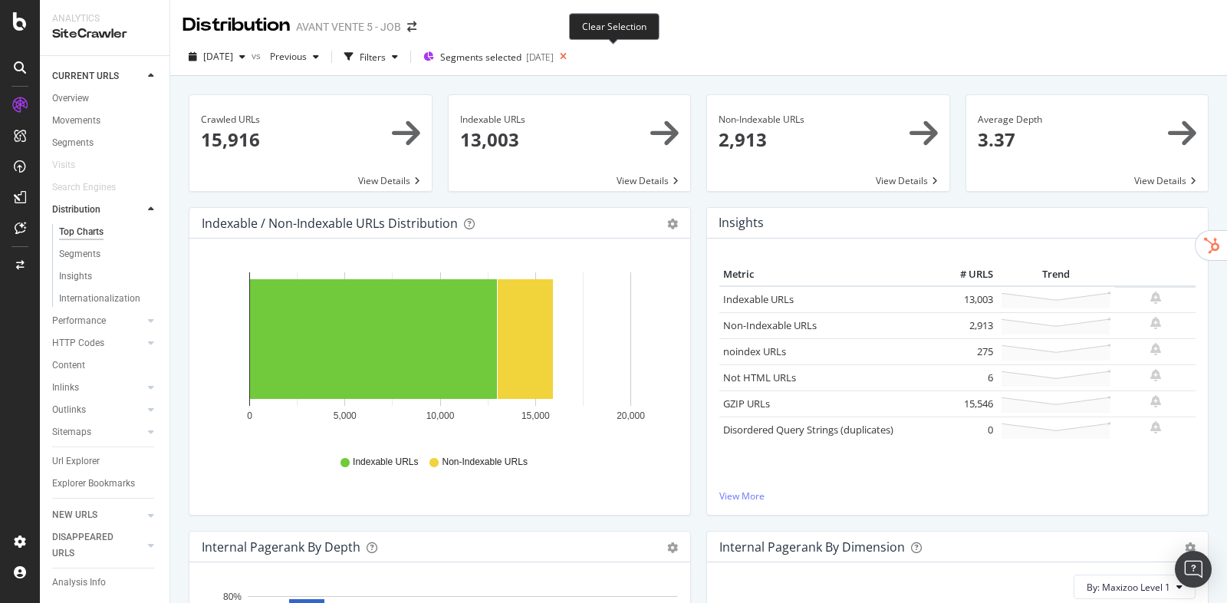
click at [573, 58] on icon at bounding box center [563, 56] width 19 height 21
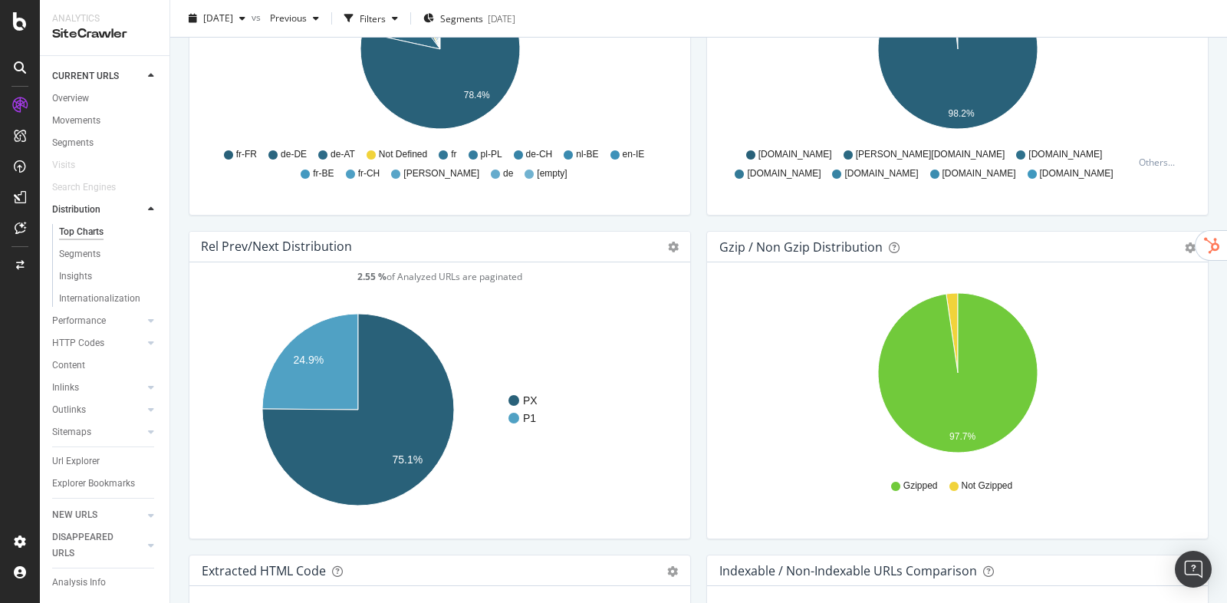
scroll to position [2198, 0]
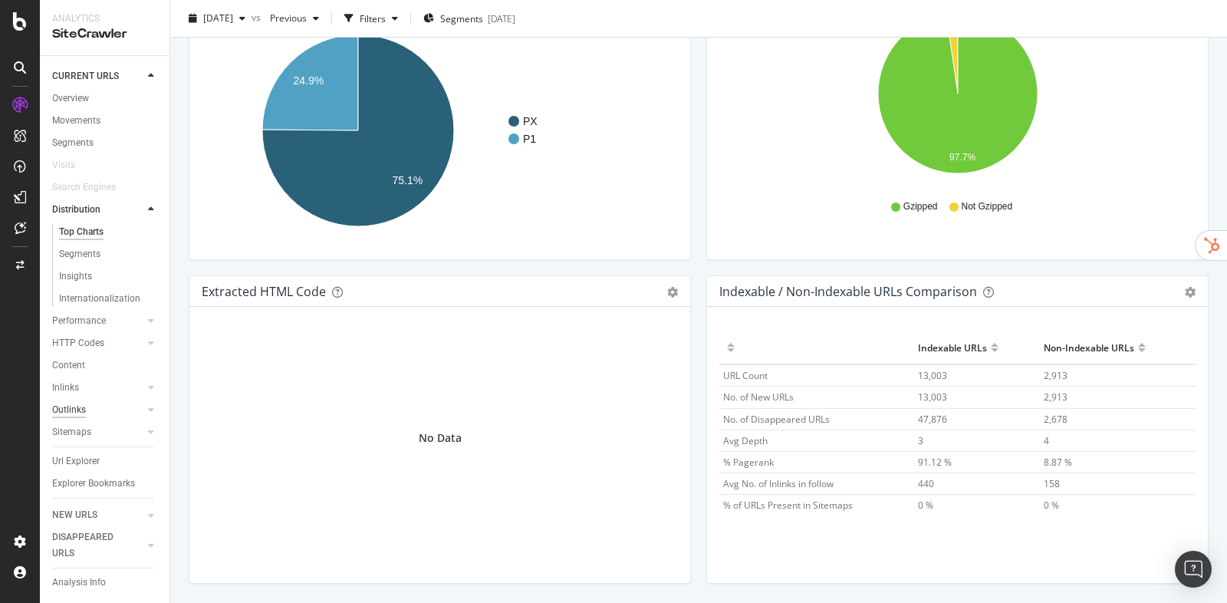
click at [71, 407] on div "Outlinks" at bounding box center [69, 410] width 34 height 16
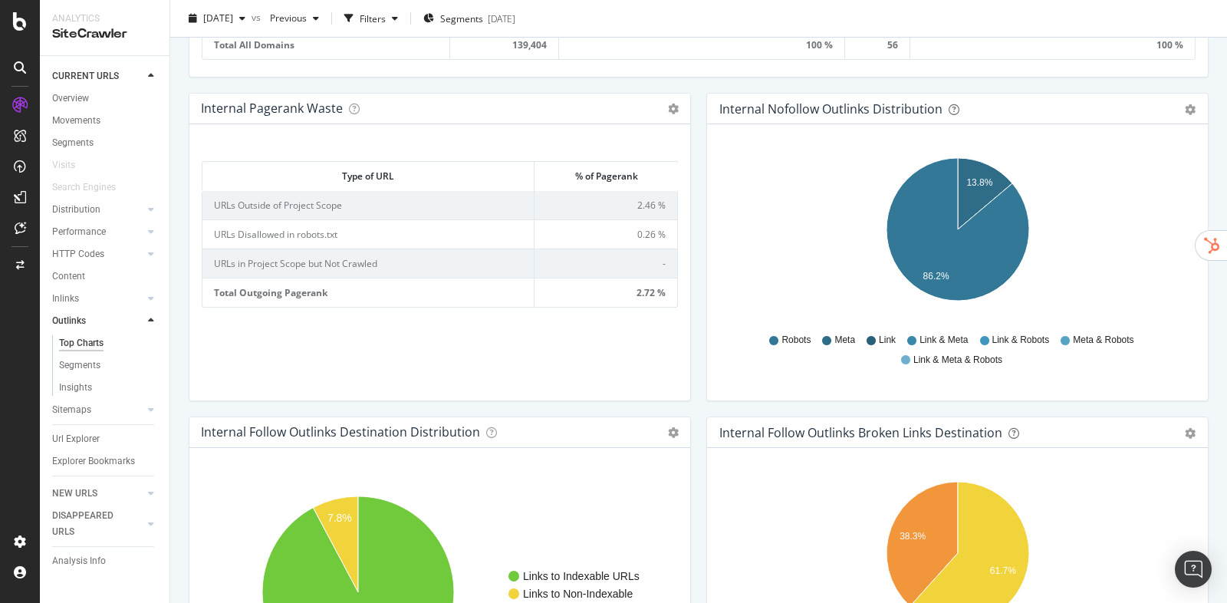
scroll to position [997, 0]
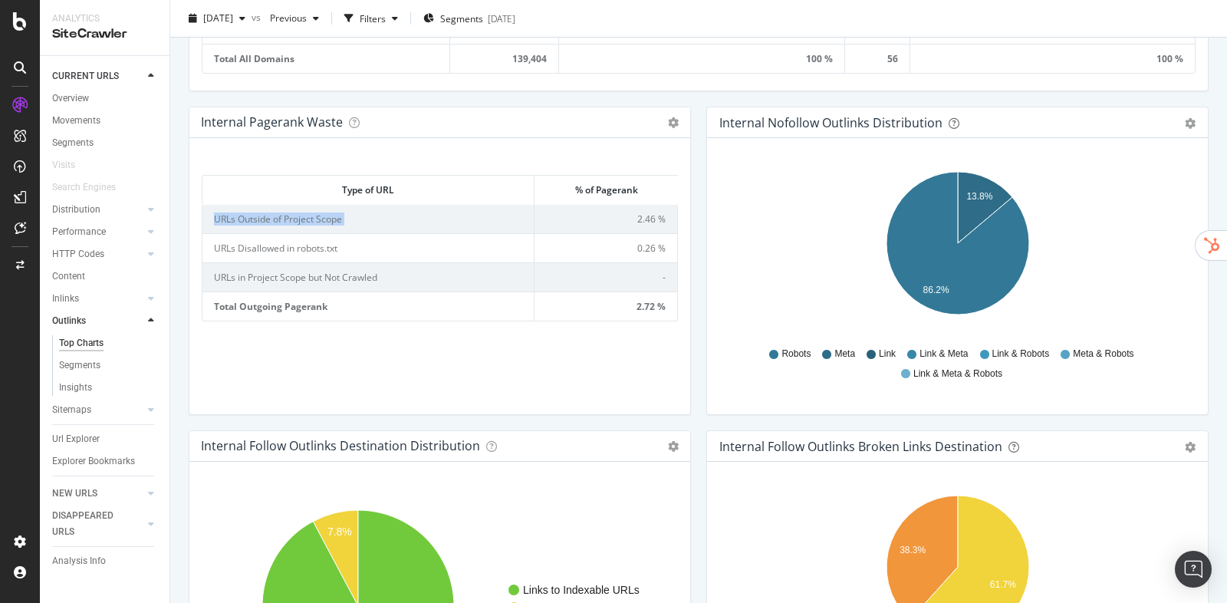
drag, startPoint x: 631, startPoint y: 212, endPoint x: 697, endPoint y: 212, distance: 66.0
click at [697, 212] on div "Internal Pagerank Waste Table Expand Export as CSV Add to Custom Report × Amoun…" at bounding box center [440, 269] width 518 height 324
click at [676, 212] on td "2.46 %" at bounding box center [606, 219] width 143 height 28
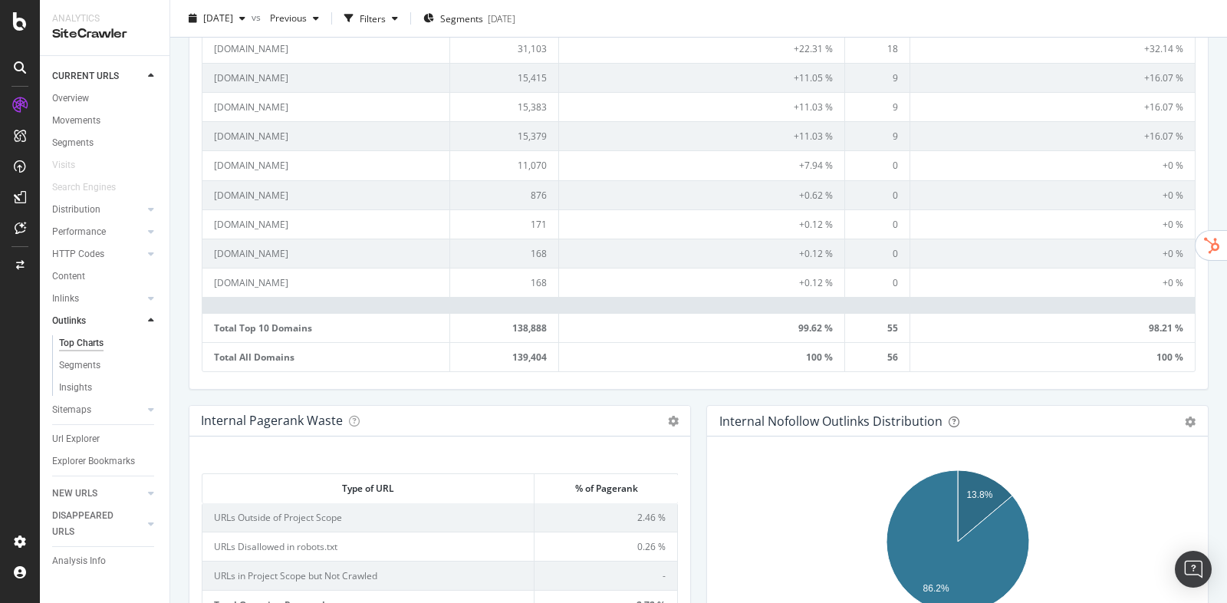
scroll to position [680, 0]
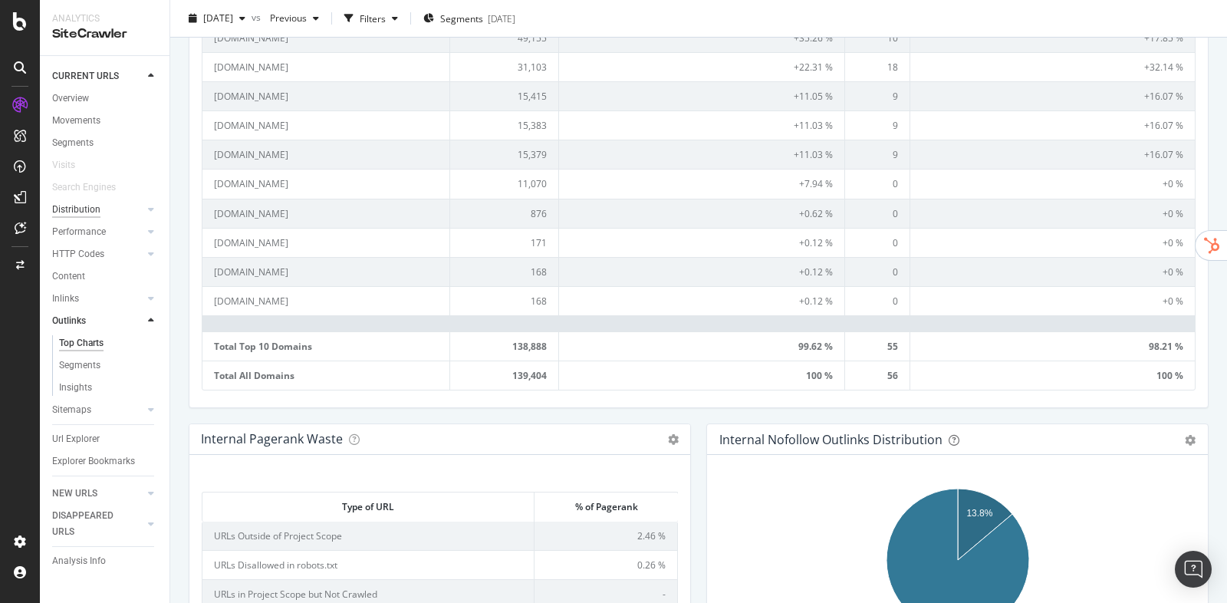
click at [88, 210] on div "Distribution" at bounding box center [76, 210] width 48 height 16
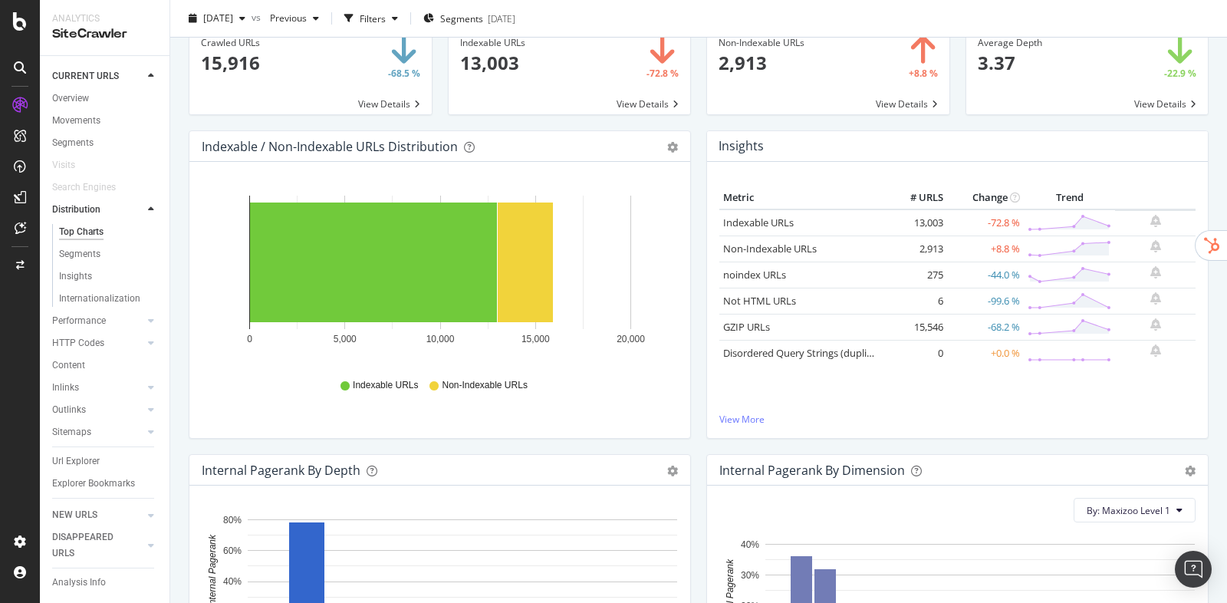
scroll to position [52, 0]
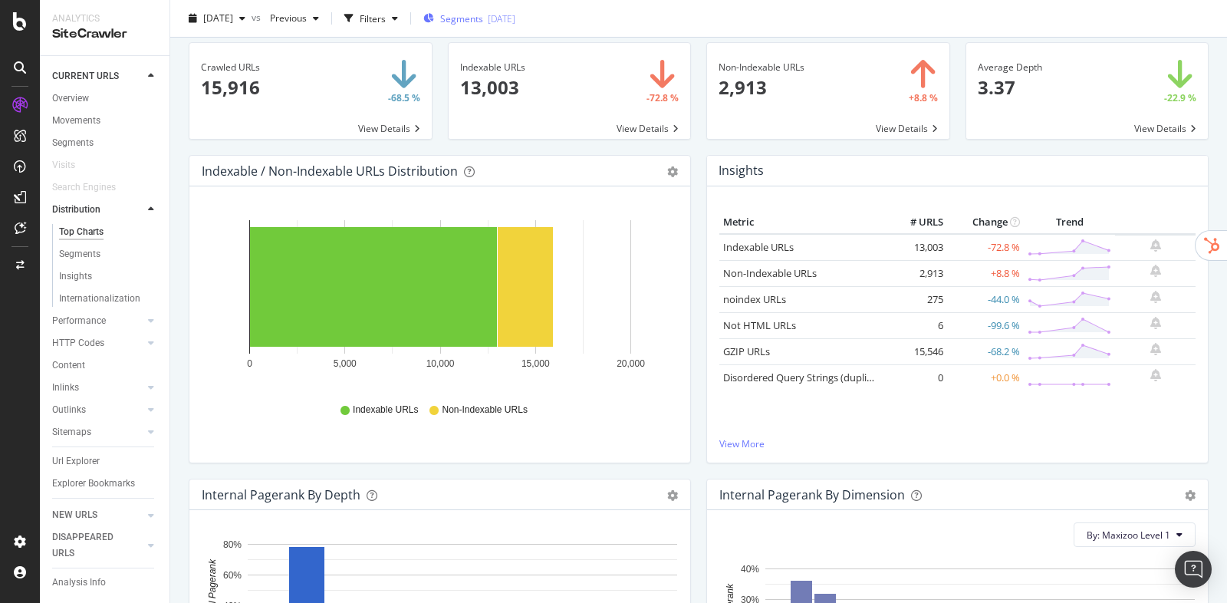
click at [483, 25] on span "Segments" at bounding box center [461, 18] width 43 height 13
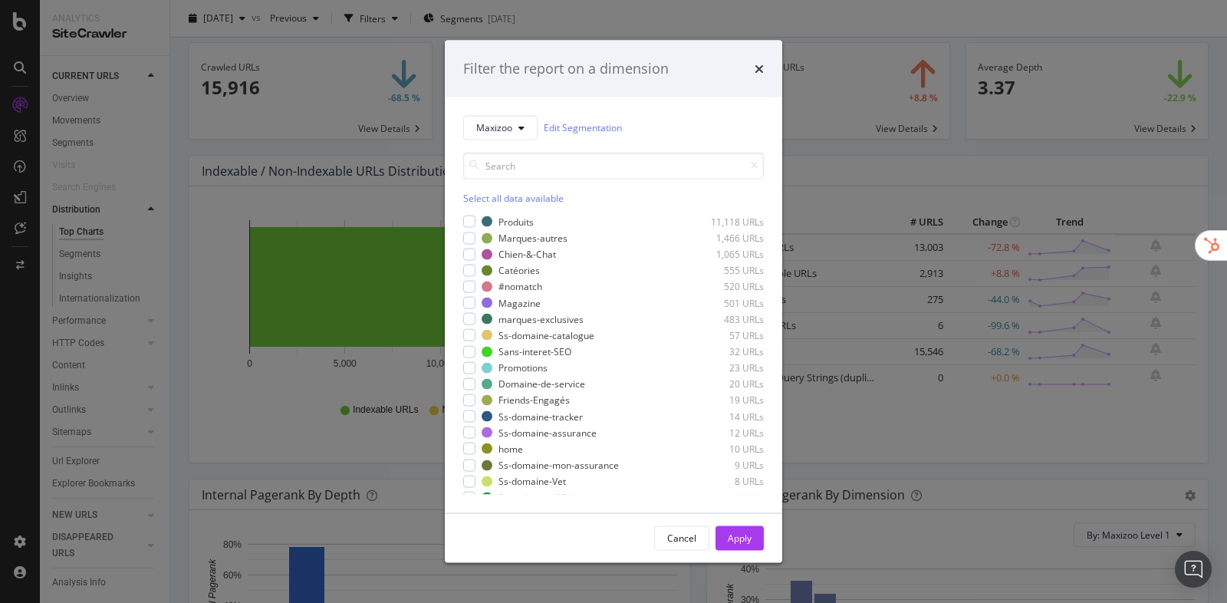
click at [474, 197] on div "Select all data available" at bounding box center [613, 197] width 301 height 13
click at [746, 533] on div "Apply" at bounding box center [740, 538] width 24 height 13
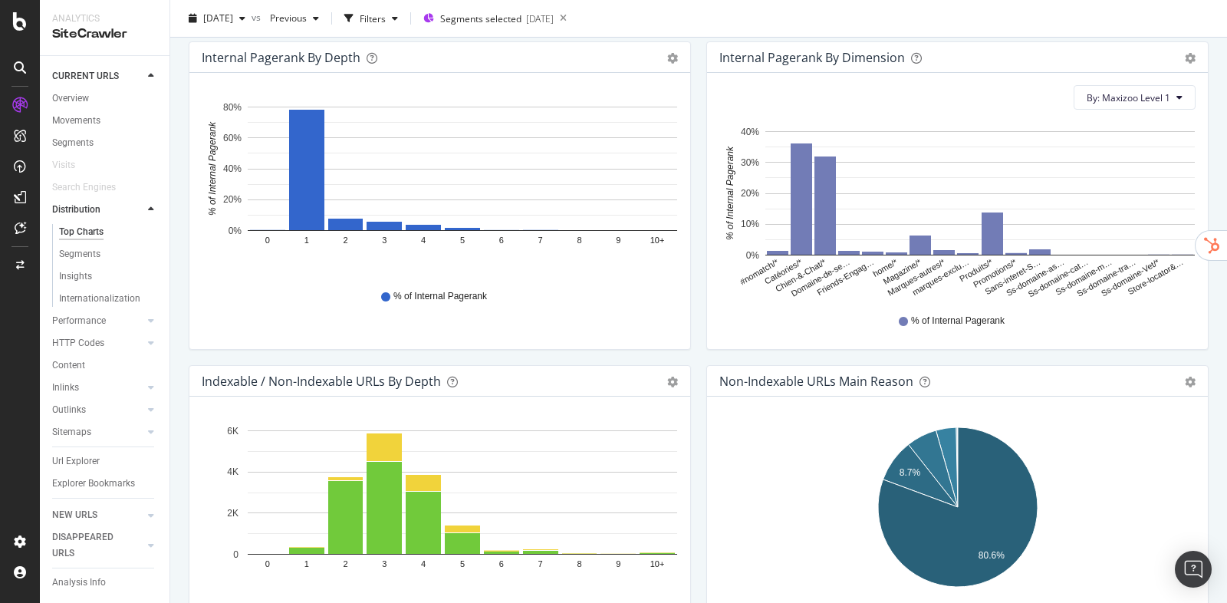
scroll to position [492, 0]
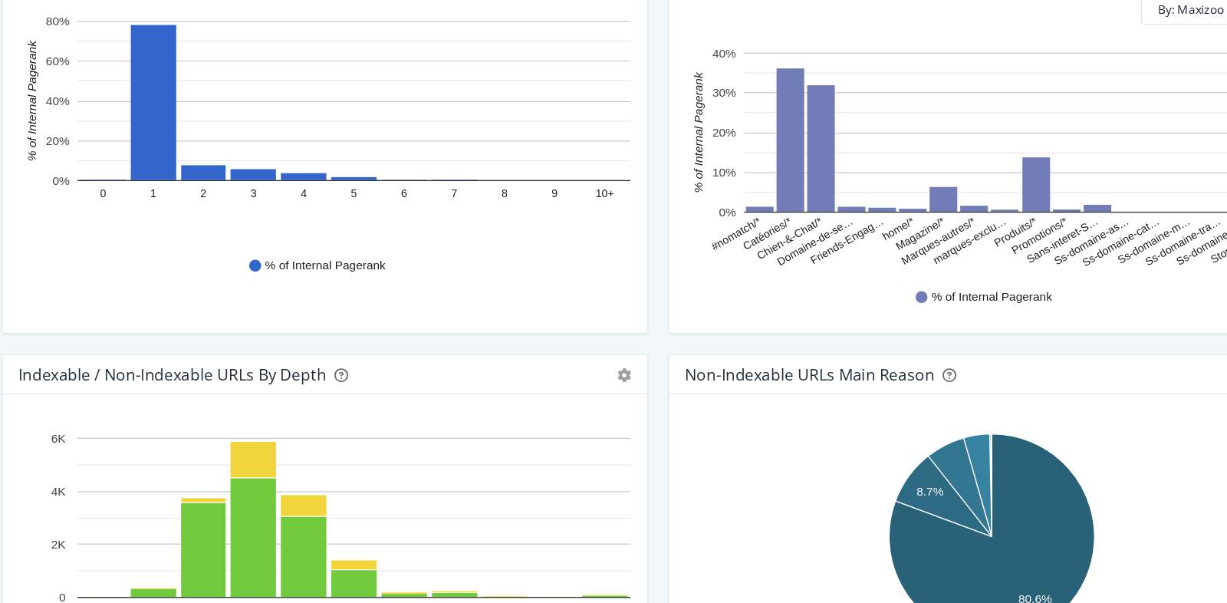
click at [804, 360] on div "Internal Pagerank By Dimension Bar (by Value) Bar (by Percentage) Table Export …" at bounding box center [958, 201] width 518 height 324
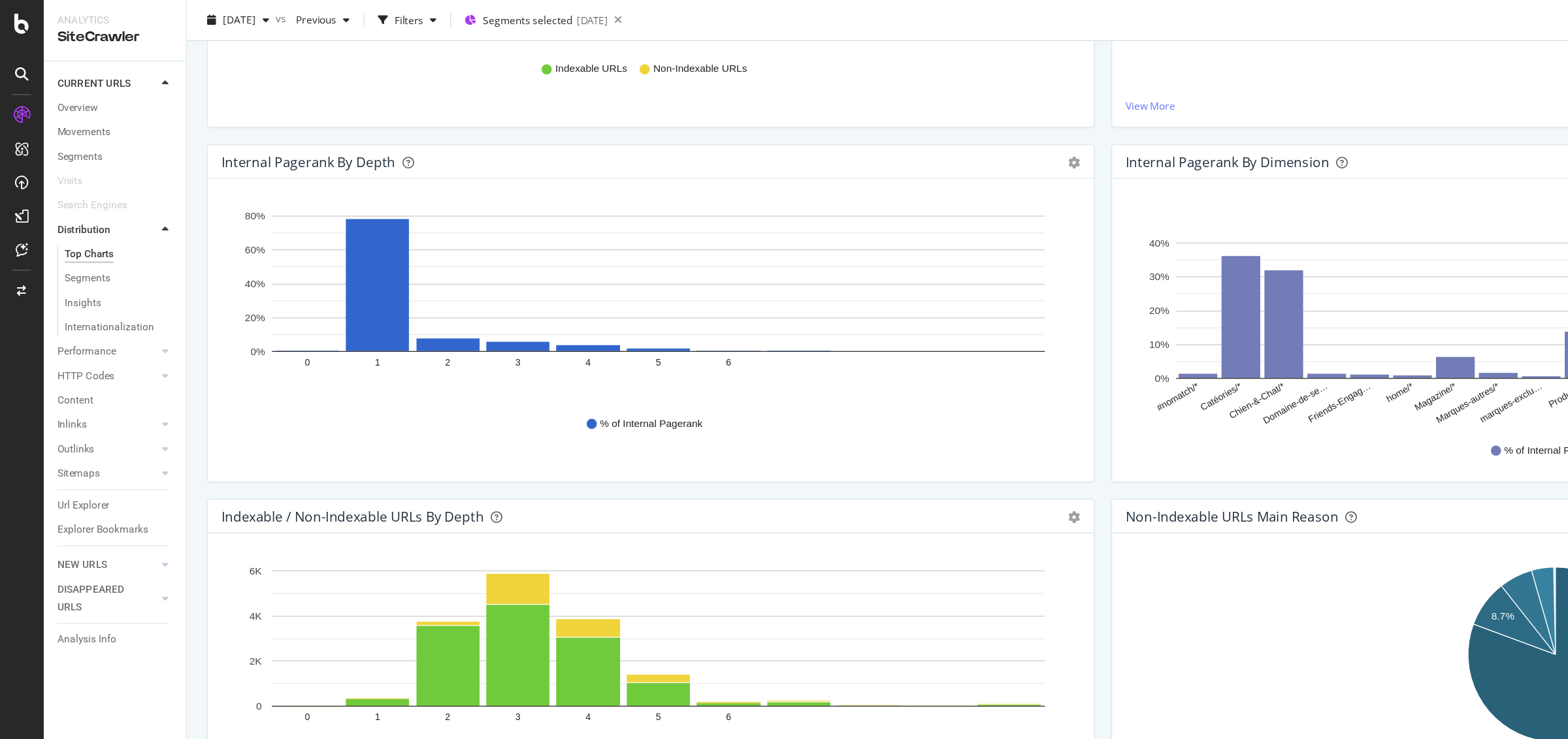
scroll to position [340, 0]
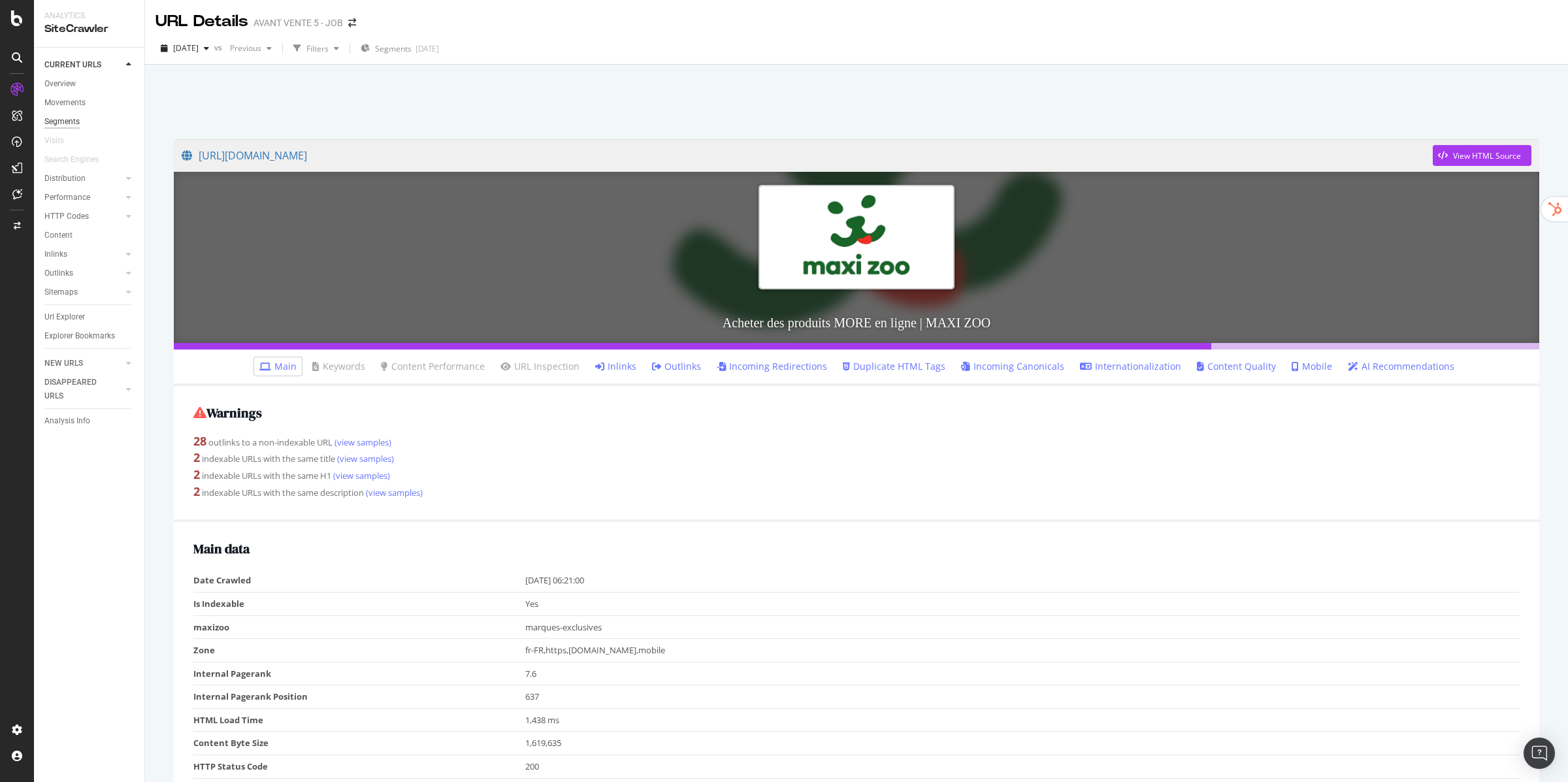
click at [63, 125] on div "Segments" at bounding box center [61, 122] width 35 height 14
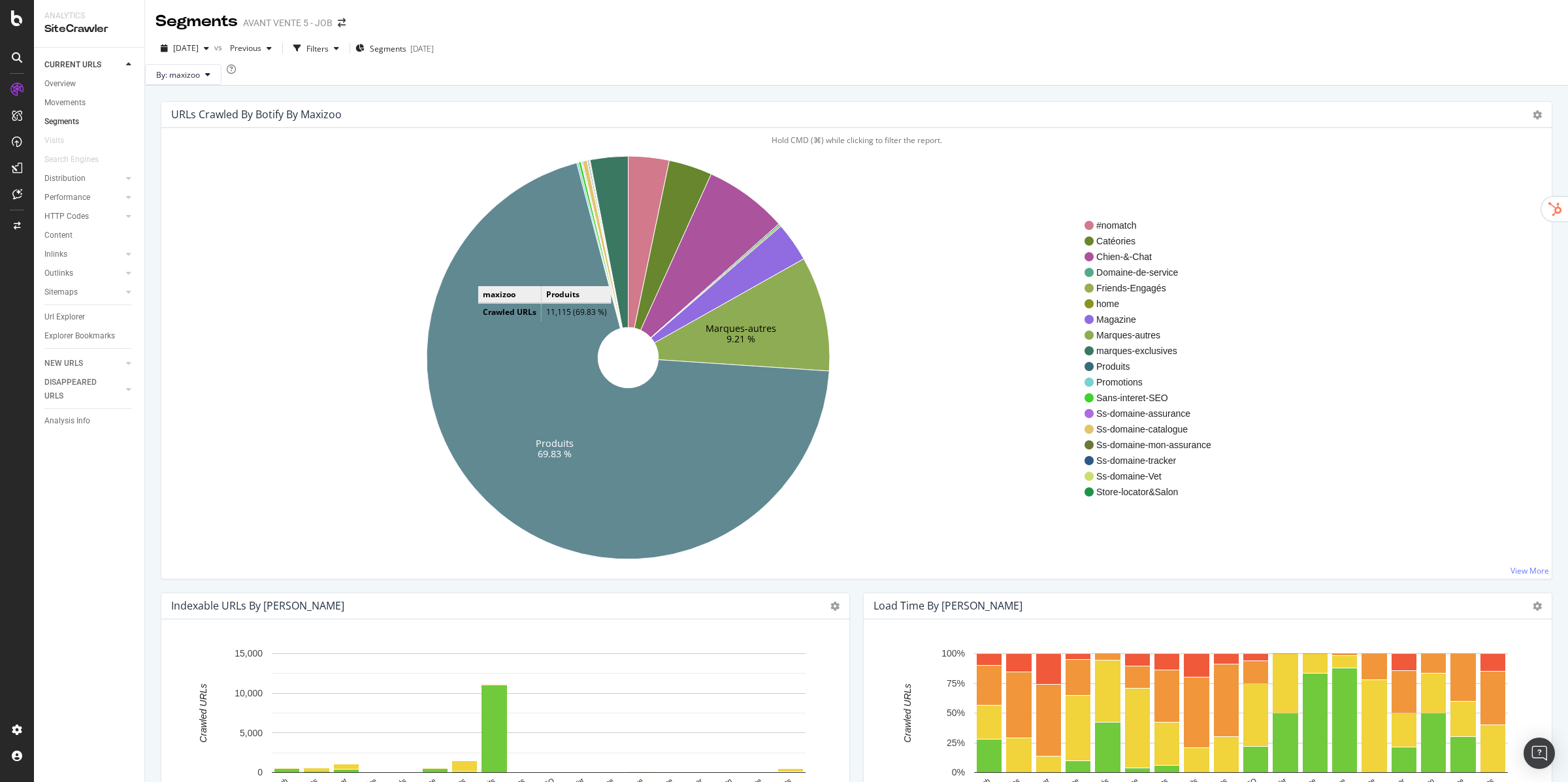
click at [491, 296] on icon at bounding box center [628, 361] width 403 height 397
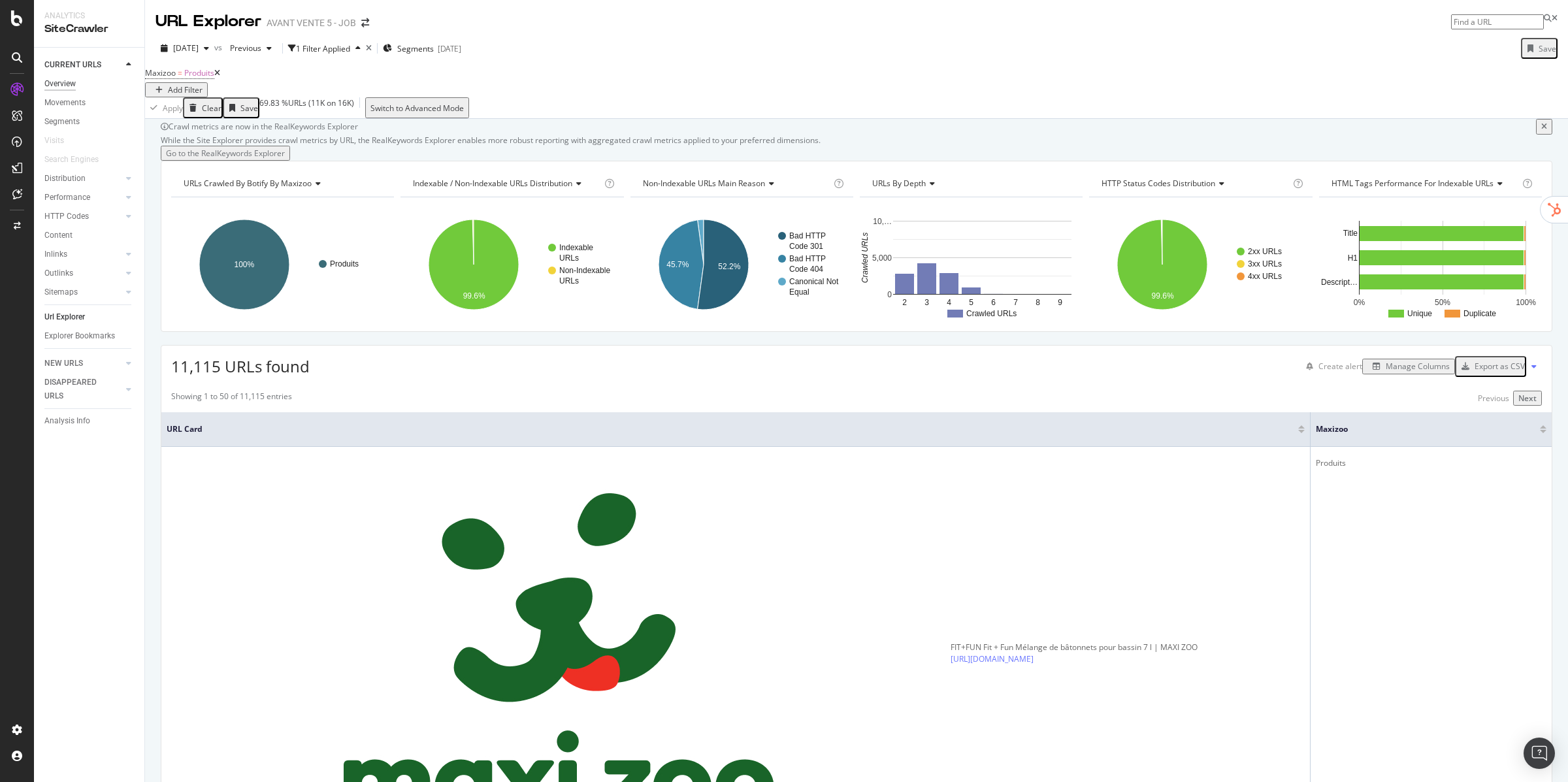
click at [72, 83] on div "Overview" at bounding box center [60, 84] width 32 height 14
